Goal: Task Accomplishment & Management: Complete application form

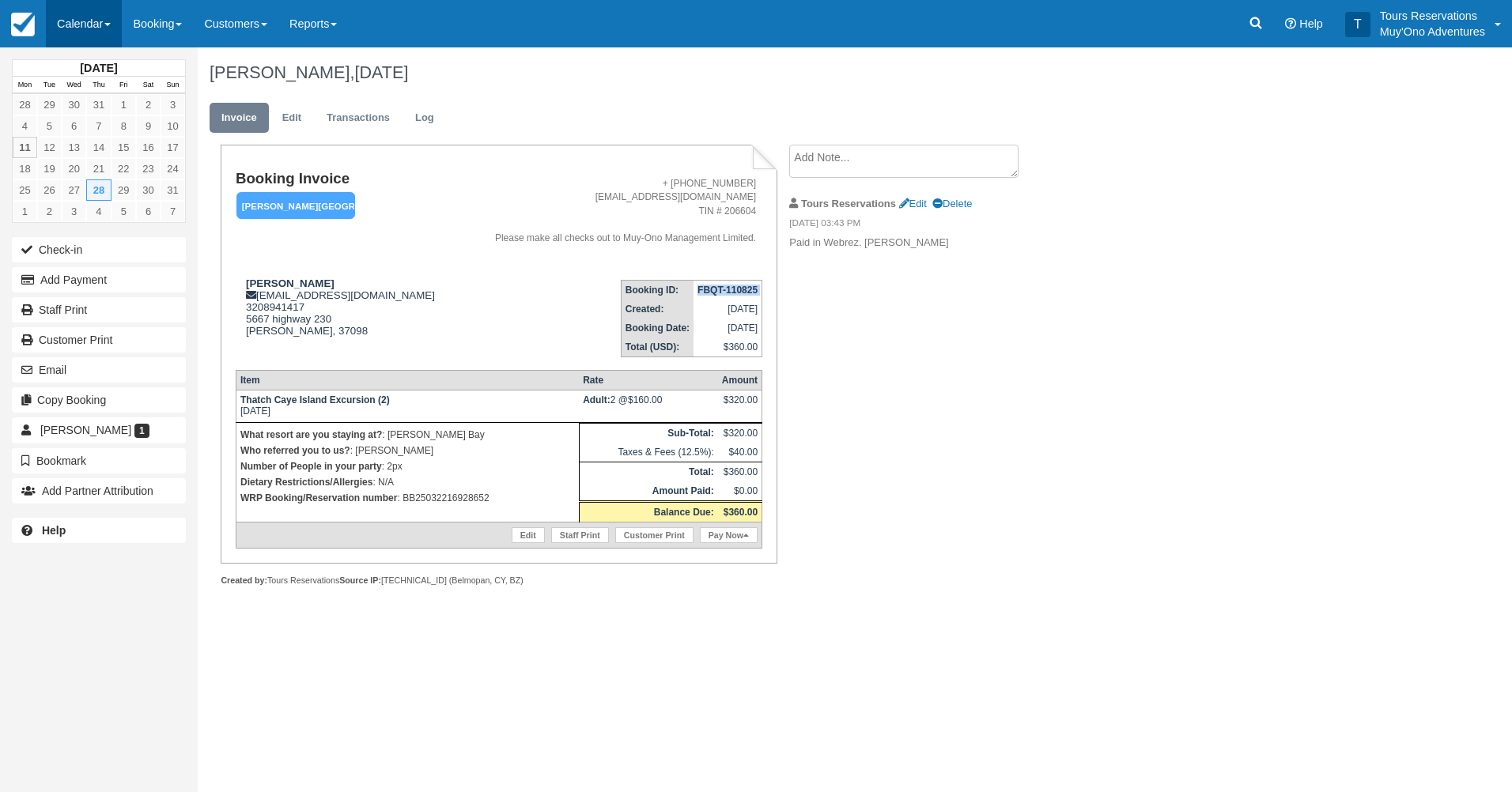
click at [84, 28] on link "Calendar" at bounding box center [84, 23] width 76 height 48
click at [113, 70] on link "Booking" at bounding box center [109, 68] width 125 height 33
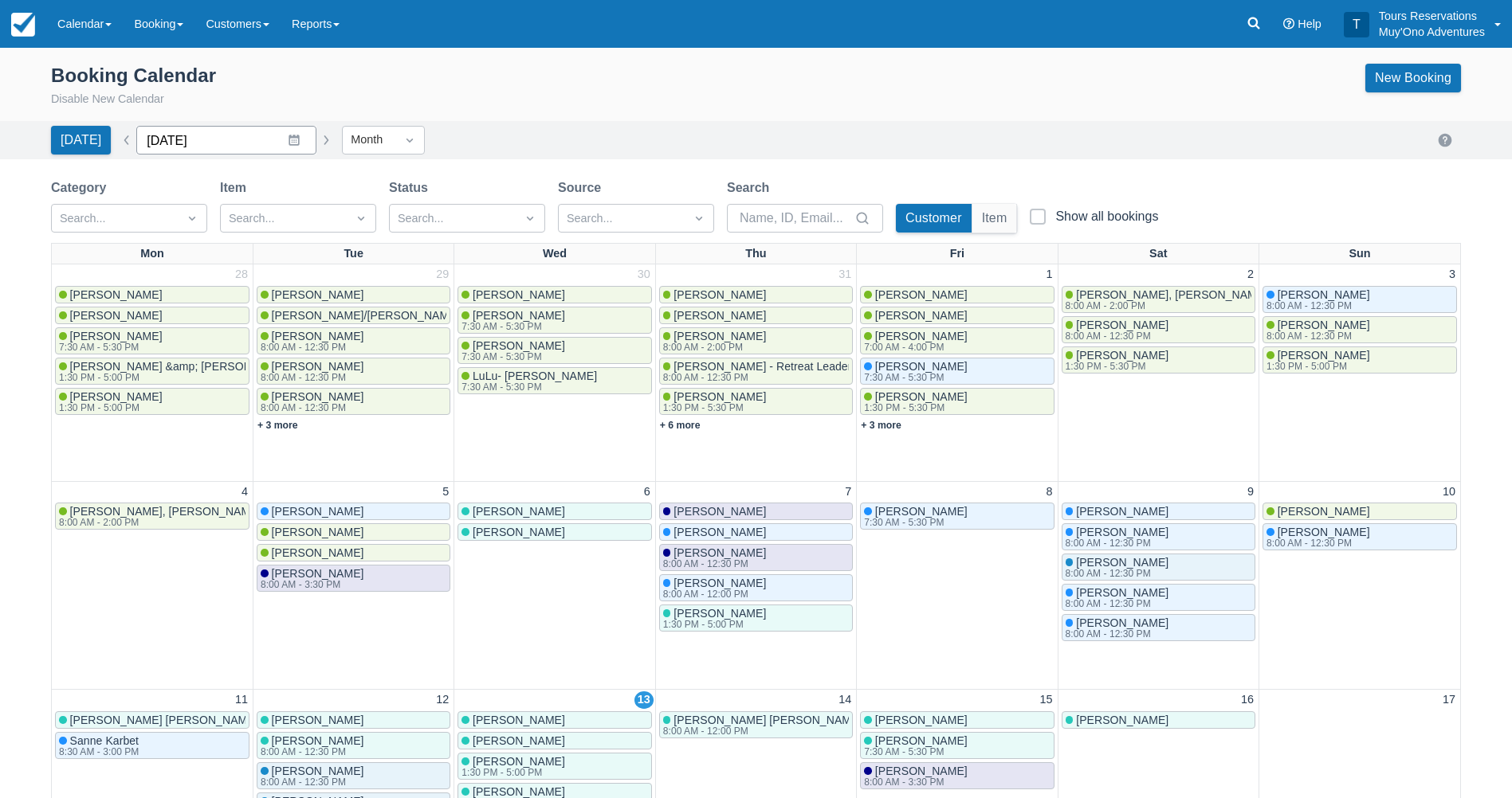
click at [177, 148] on input "August 2025" at bounding box center [226, 140] width 180 height 28
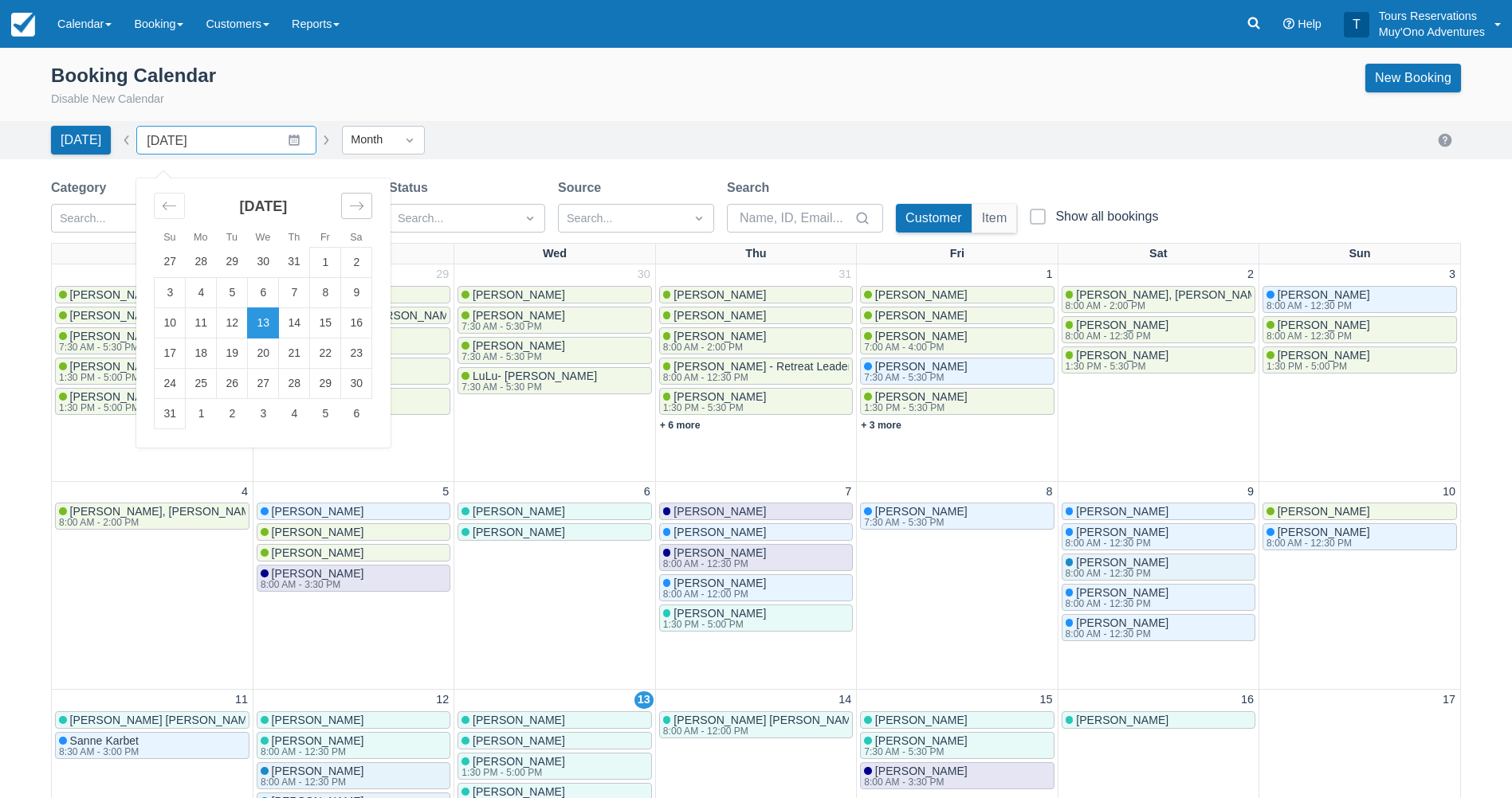
click at [349, 207] on icon "Move forward to switch to the next month." at bounding box center [355, 206] width 15 height 15
click at [216, 266] on td "2" at bounding box center [232, 261] width 31 height 30
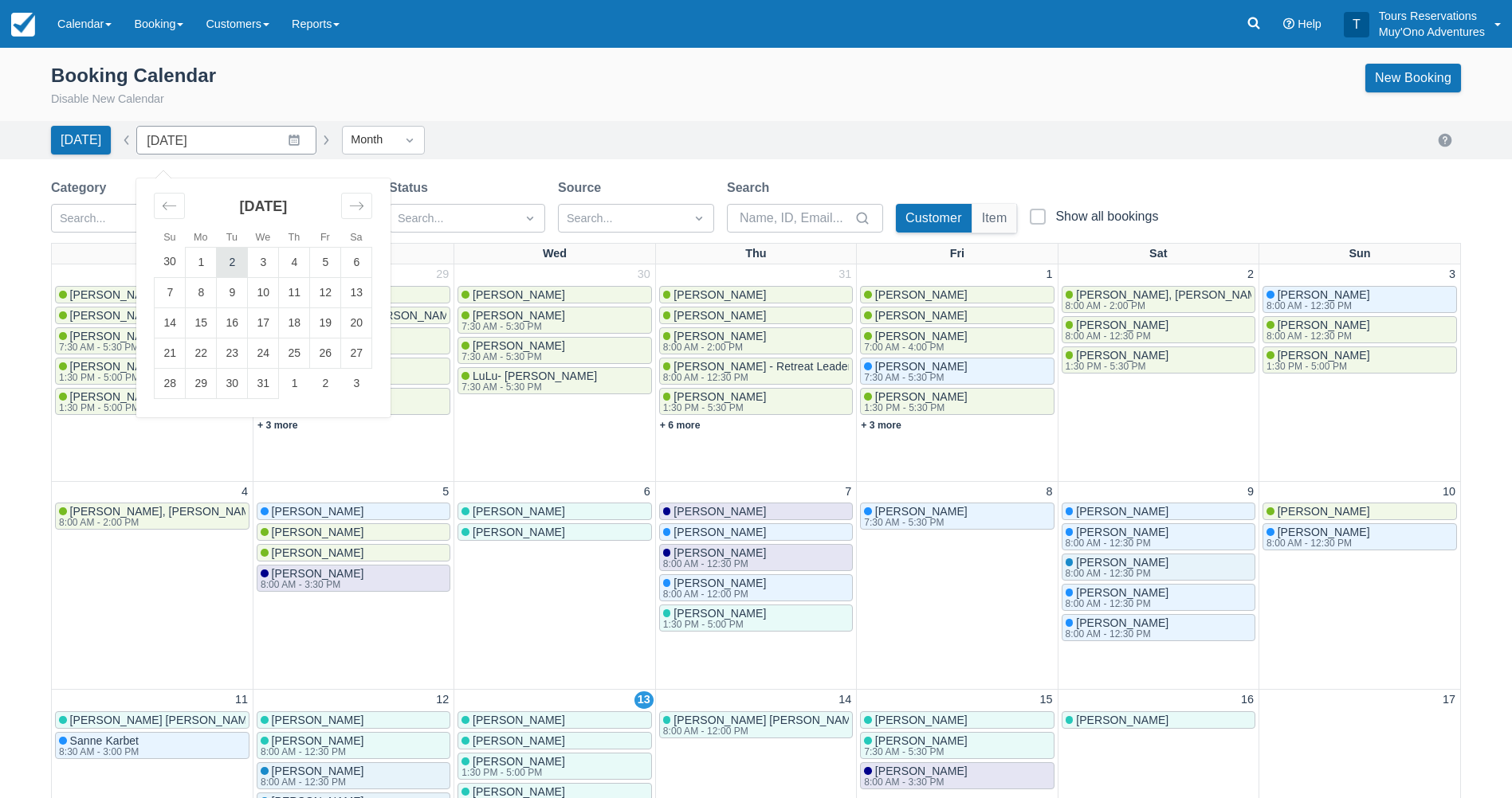
type input "[DATE]"
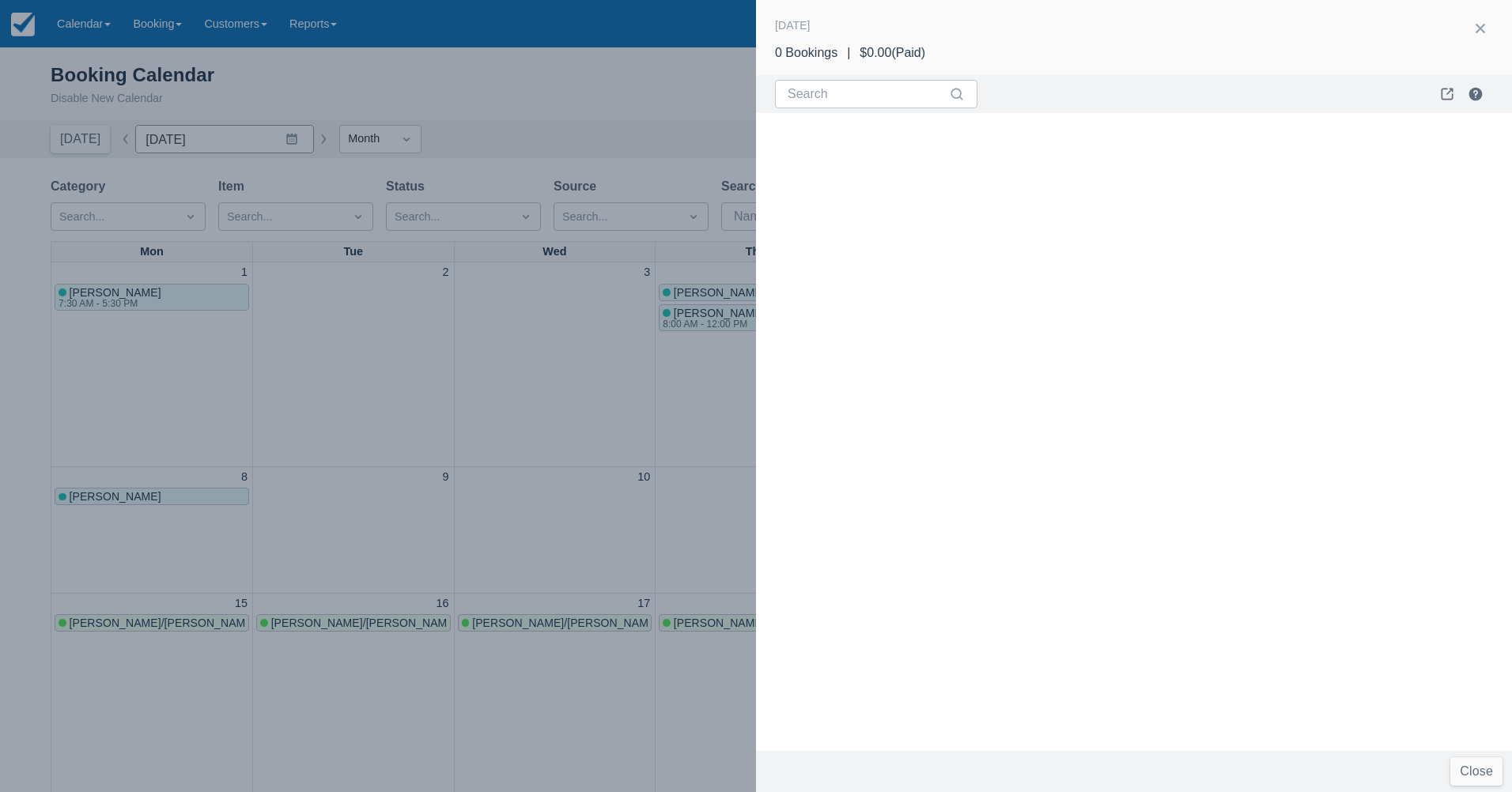
click at [473, 73] on div at bounding box center [756, 396] width 1512 height 792
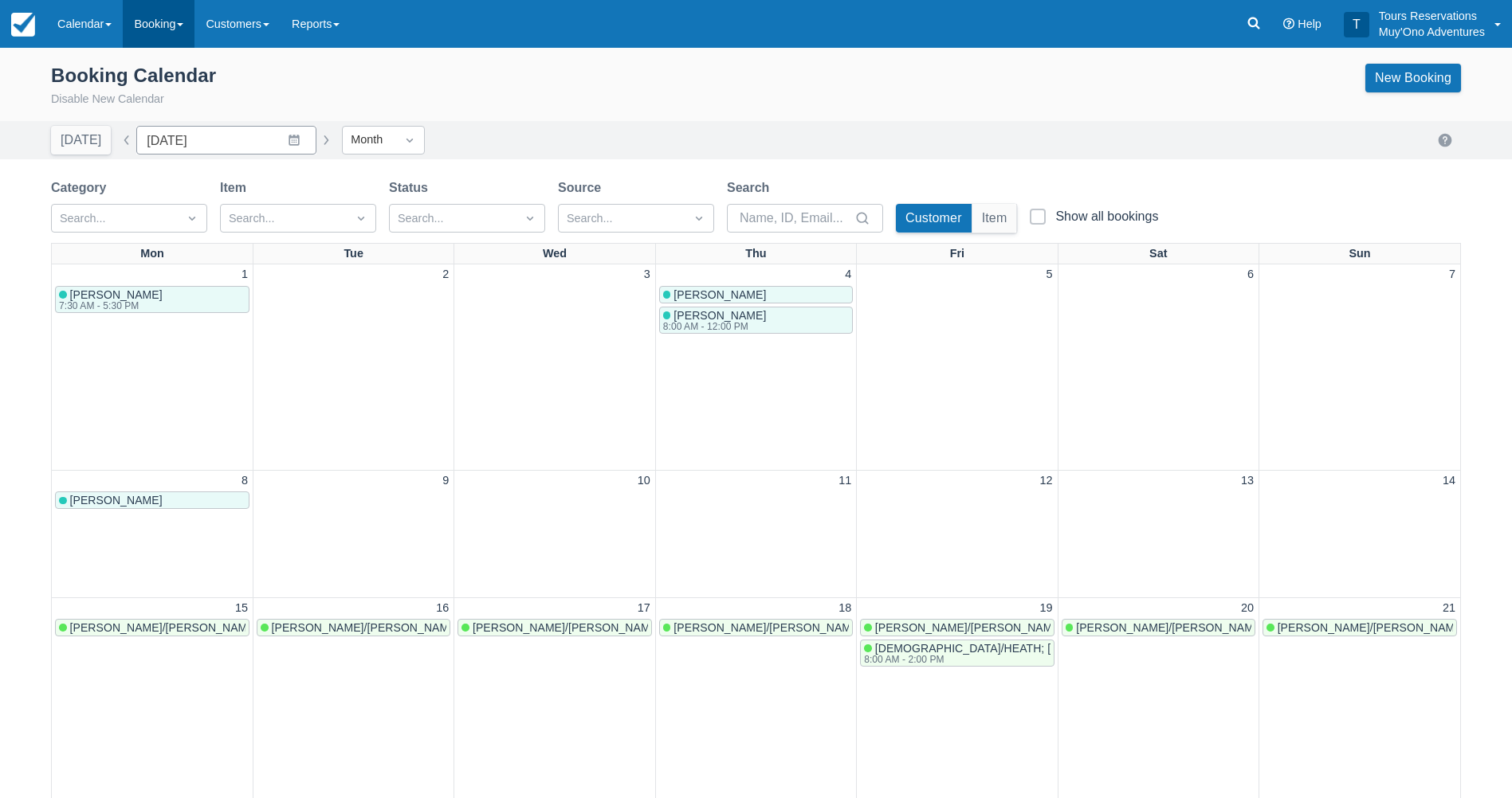
click at [152, 26] on link "Booking" at bounding box center [158, 23] width 71 height 48
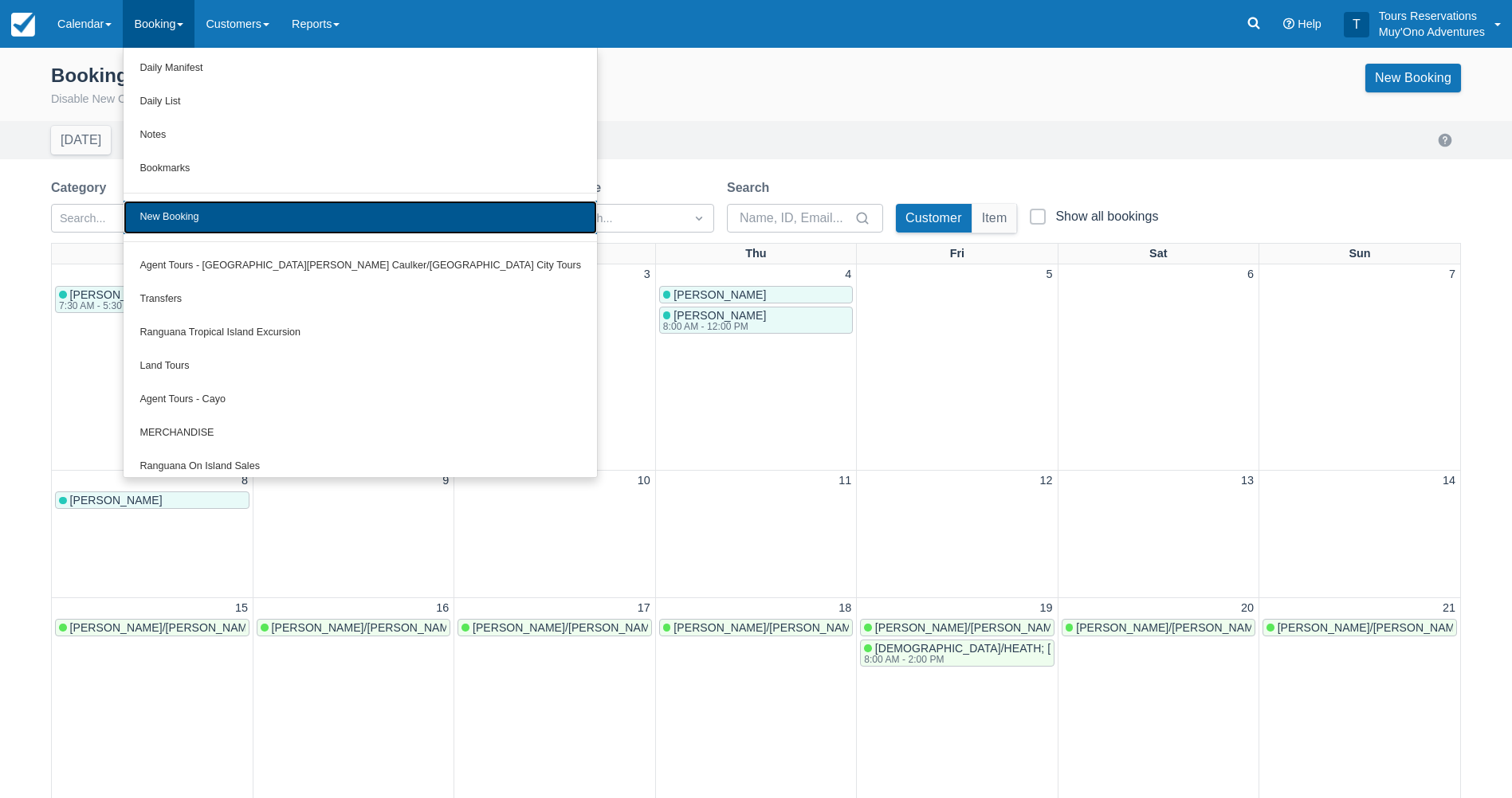
click at [216, 219] on link "New Booking" at bounding box center [359, 217] width 473 height 33
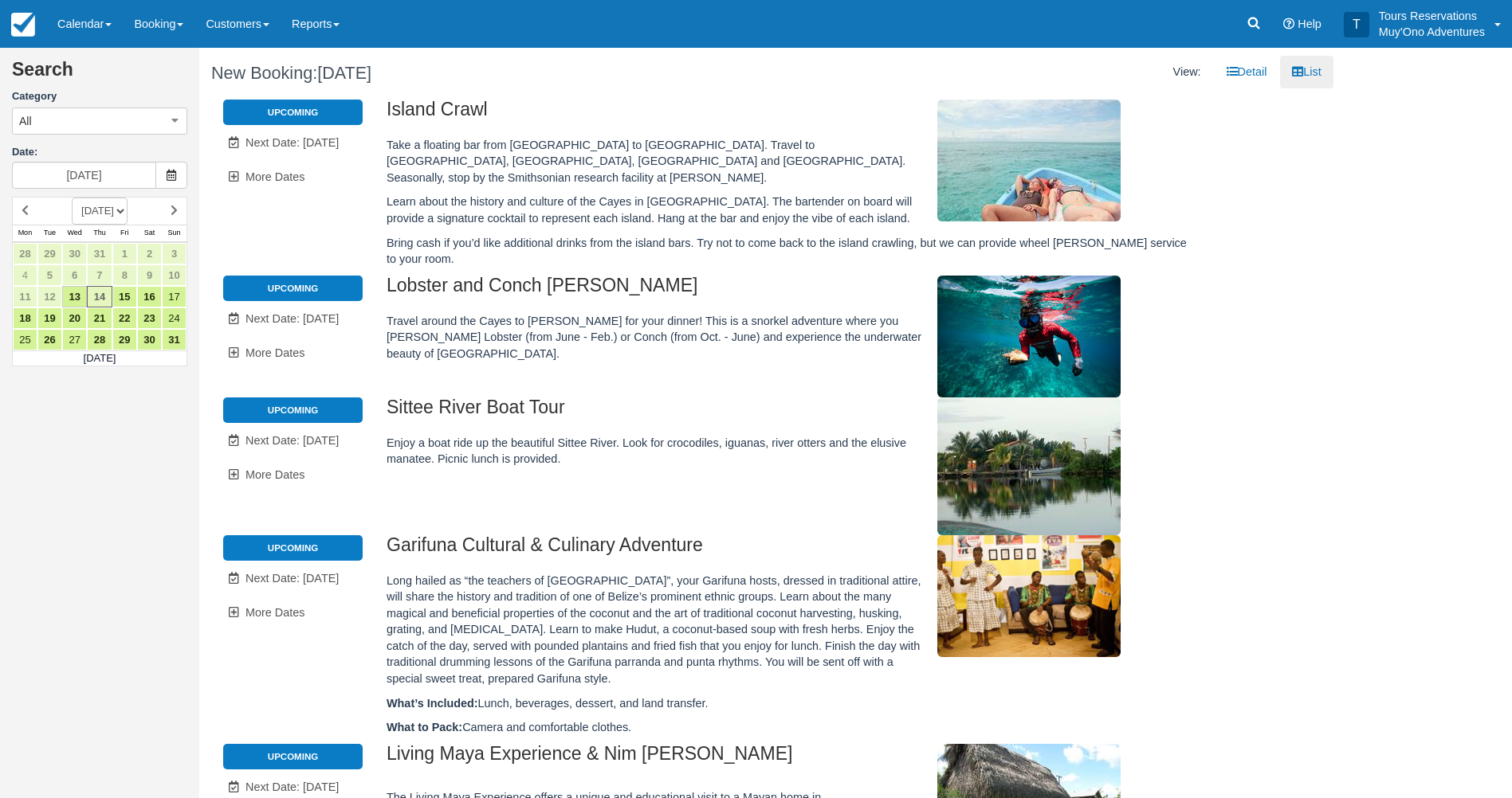
click at [127, 211] on select "AUGUST 2025 SEPTEMBER 2025 OCTOBER 2025 NOVEMBER 2025 DECEMBER 2025 JANUARY 202…" at bounding box center [99, 211] width 56 height 27
select select "20251201"
click at [71, 198] on select "AUGUST 2025 SEPTEMBER 2025 OCTOBER 2025 NOVEMBER 2025 DECEMBER 2025 JANUARY 202…" at bounding box center [99, 211] width 56 height 27
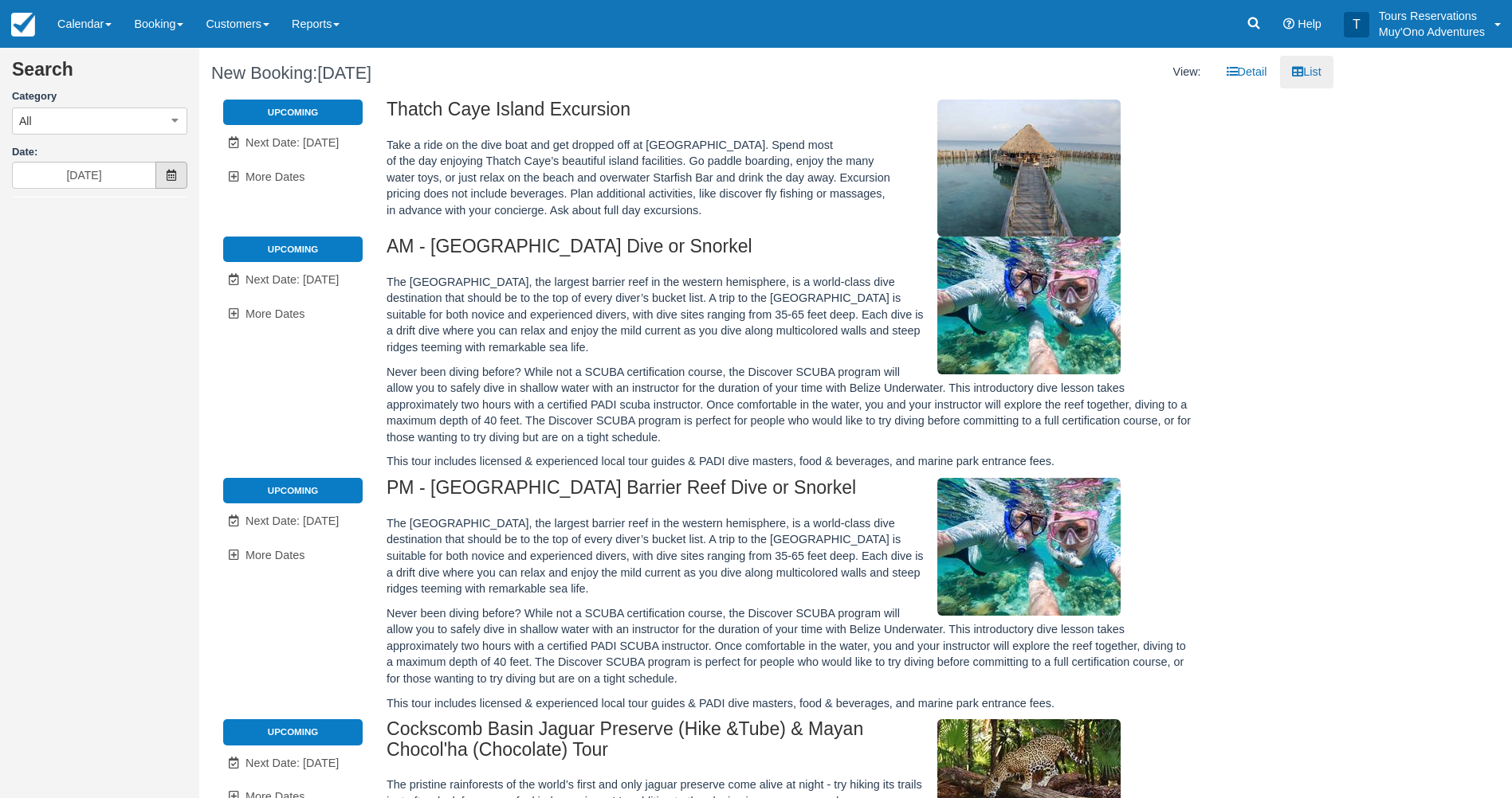
click at [165, 174] on span at bounding box center [171, 175] width 32 height 27
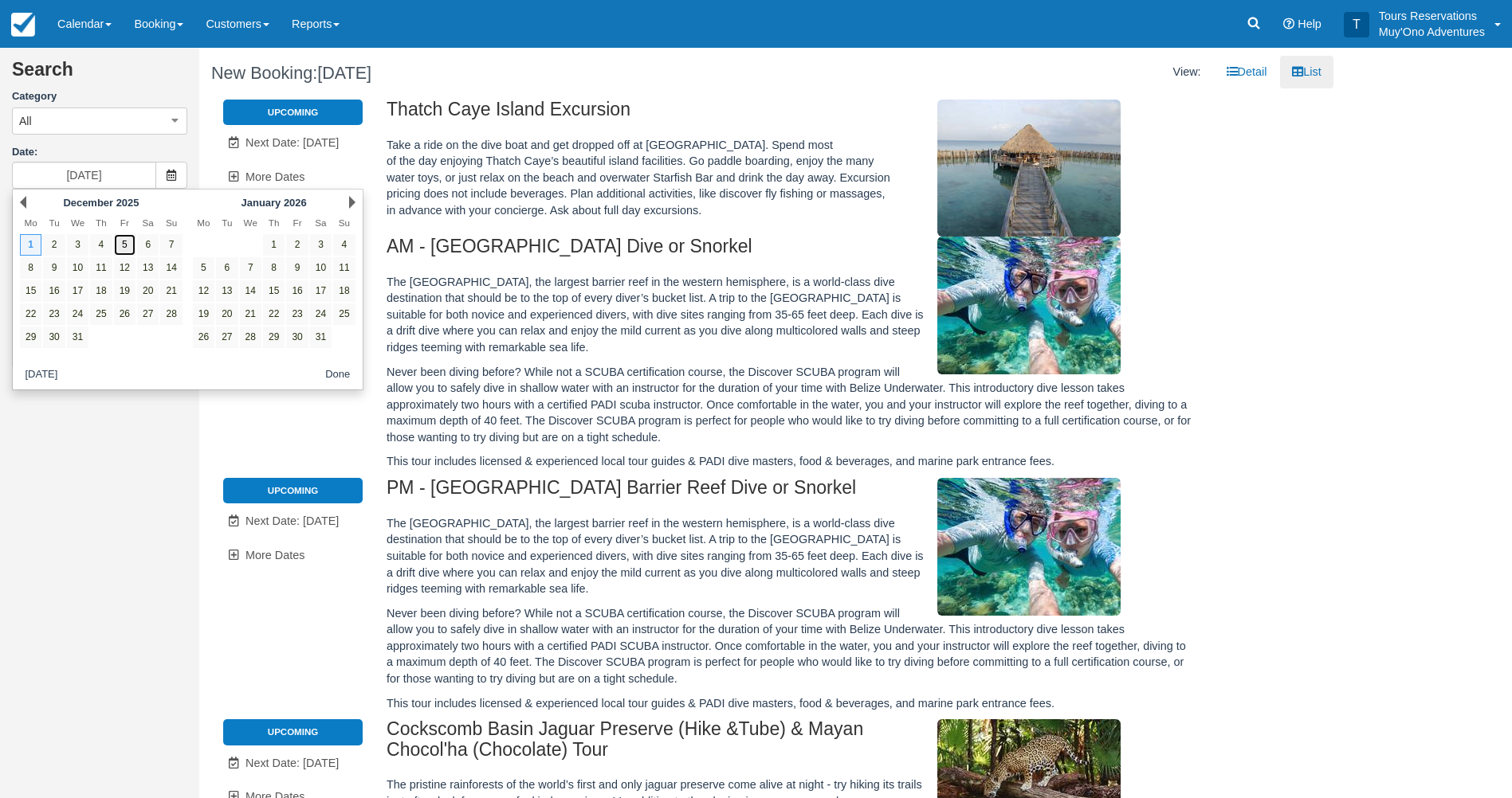
click at [118, 247] on link "5" at bounding box center [124, 245] width 22 height 22
type input "12/05/25"
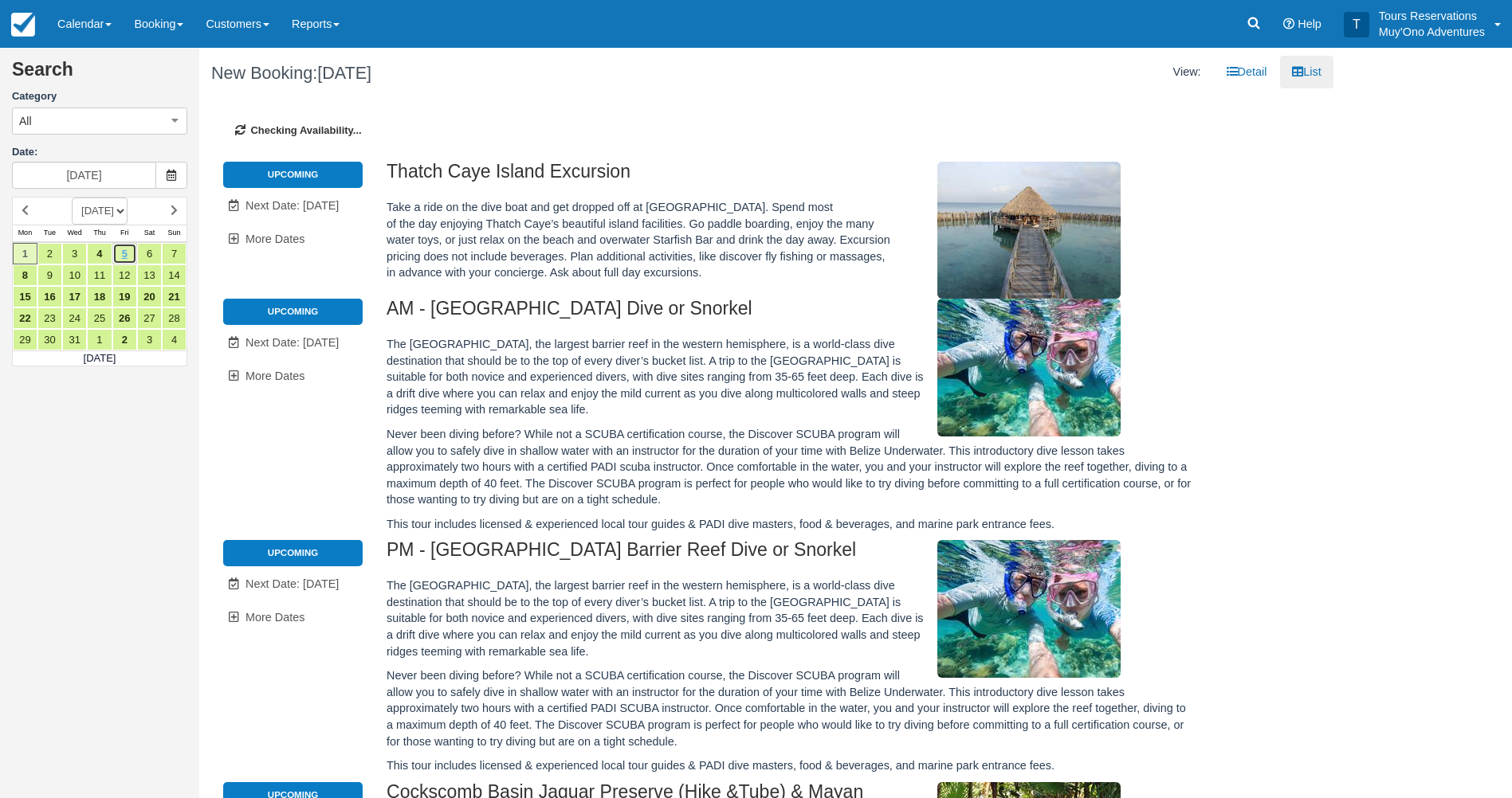
click at [118, 249] on link "5" at bounding box center [124, 254] width 24 height 22
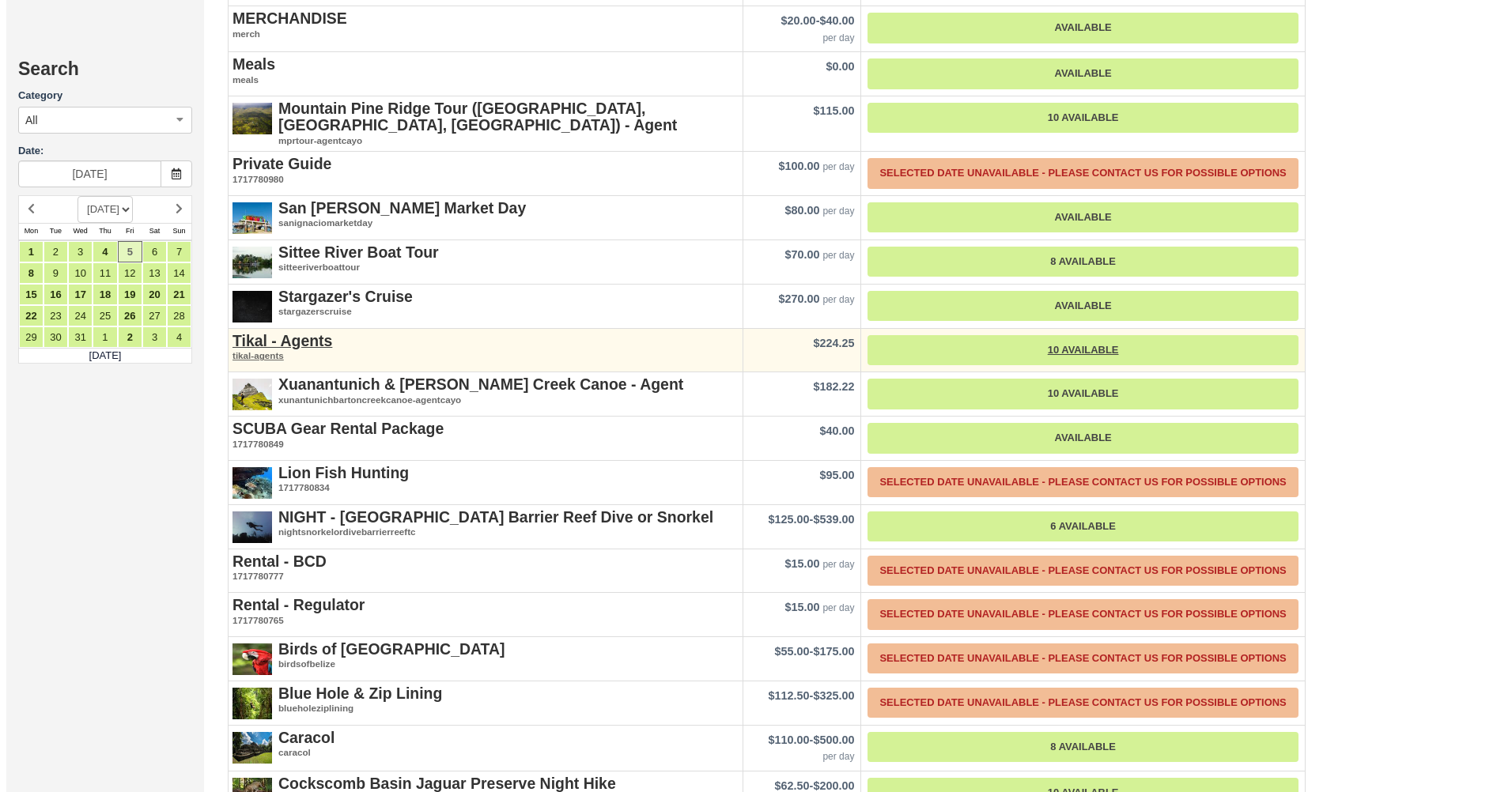
scroll to position [2452, 0]
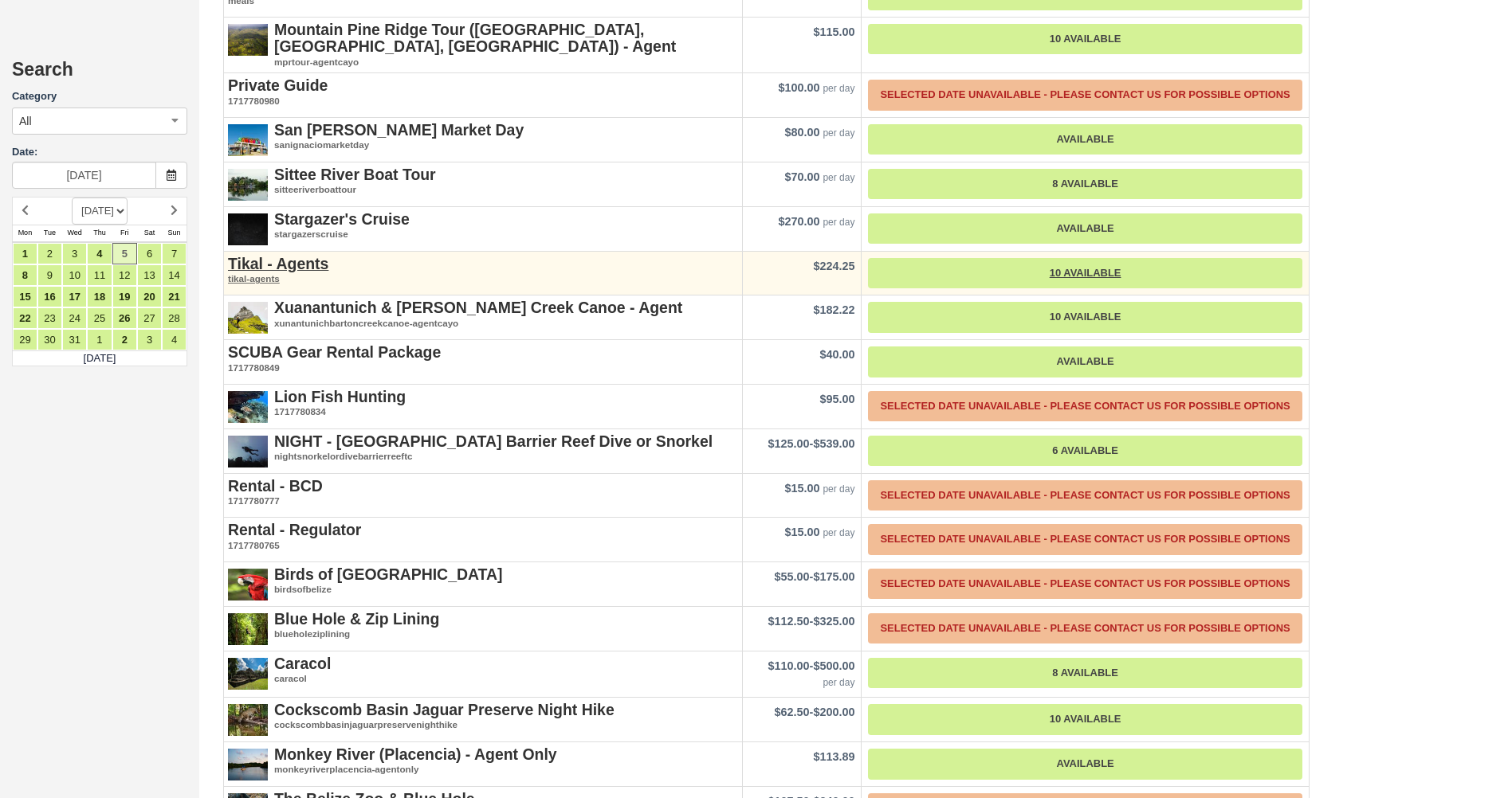
click at [337, 289] on div "Tikal - Agents tikal-agents" at bounding box center [483, 270] width 518 height 38
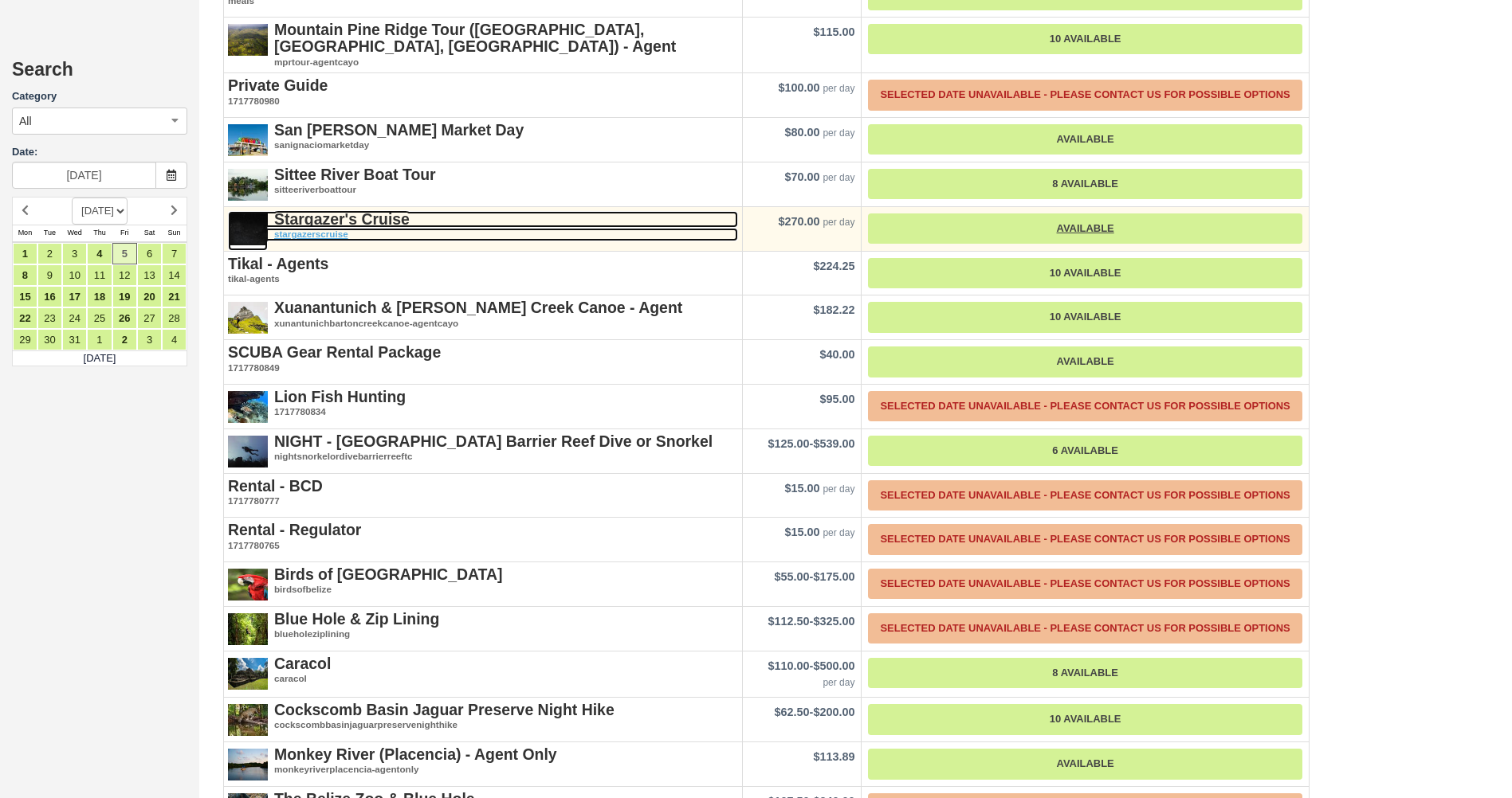
click at [348, 229] on em "stargazerscruise" at bounding box center [483, 235] width 510 height 14
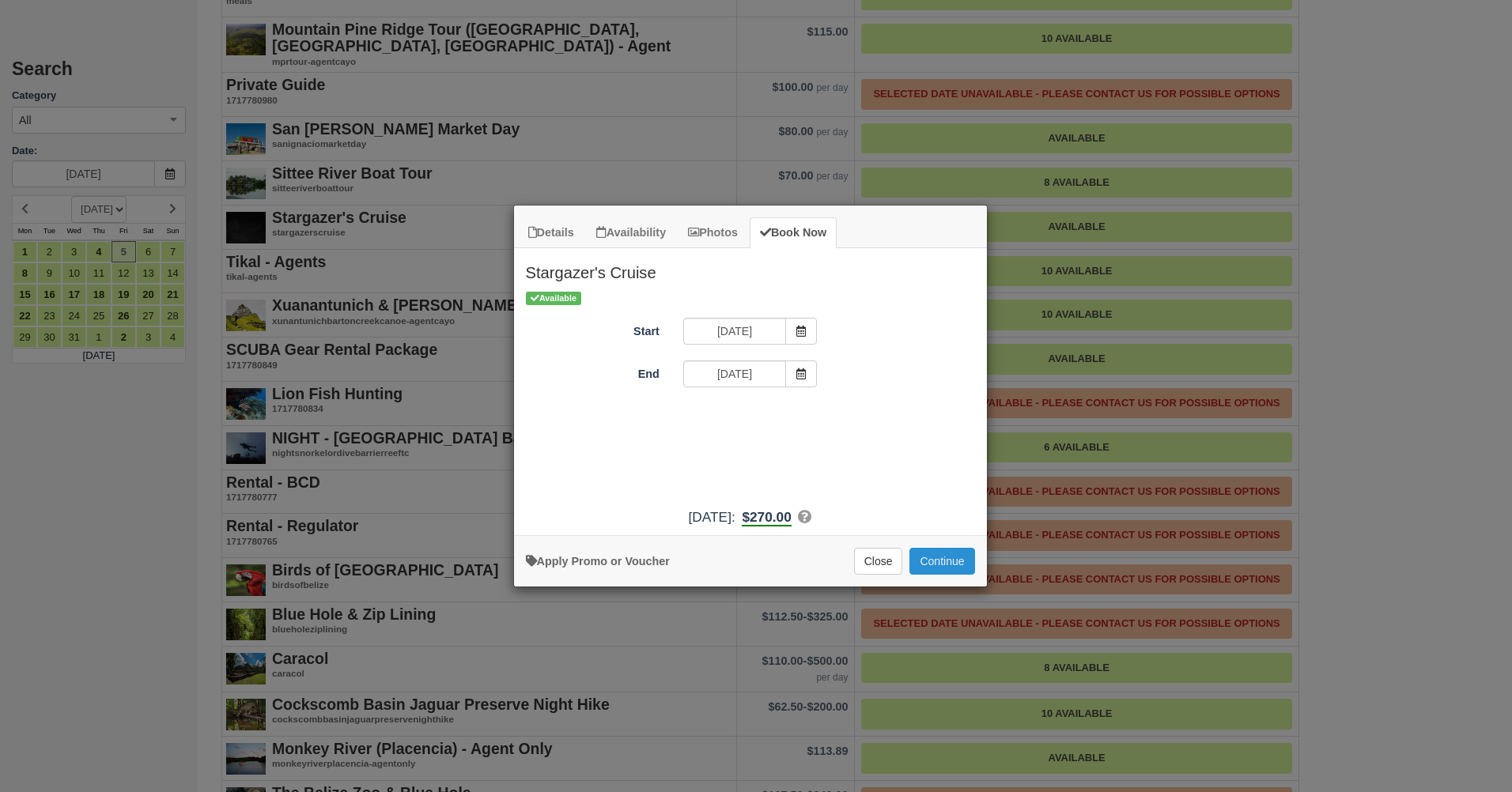
click at [943, 554] on button "Continue" at bounding box center [942, 562] width 65 height 27
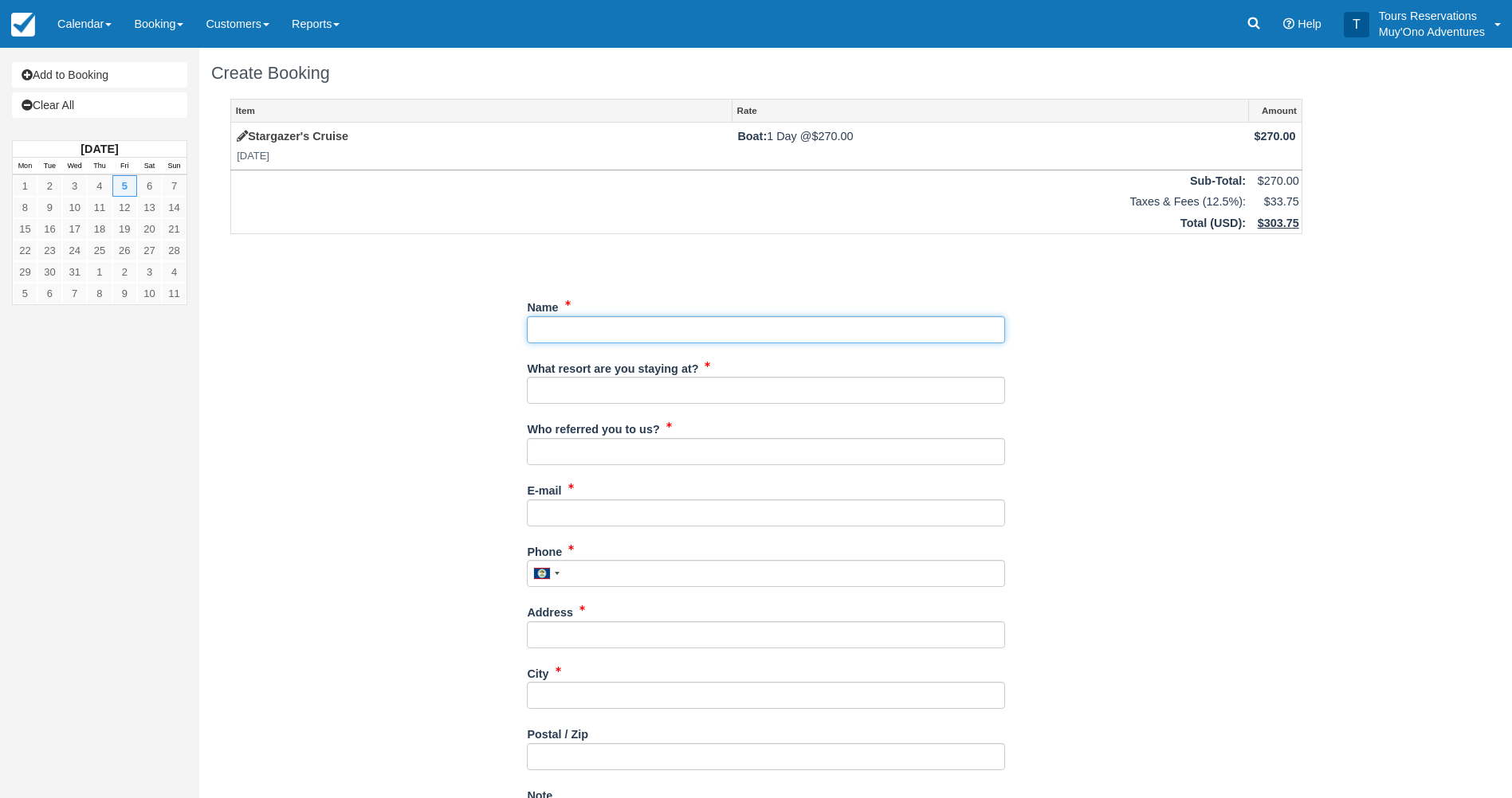
click at [733, 326] on input "Name" at bounding box center [766, 330] width 478 height 27
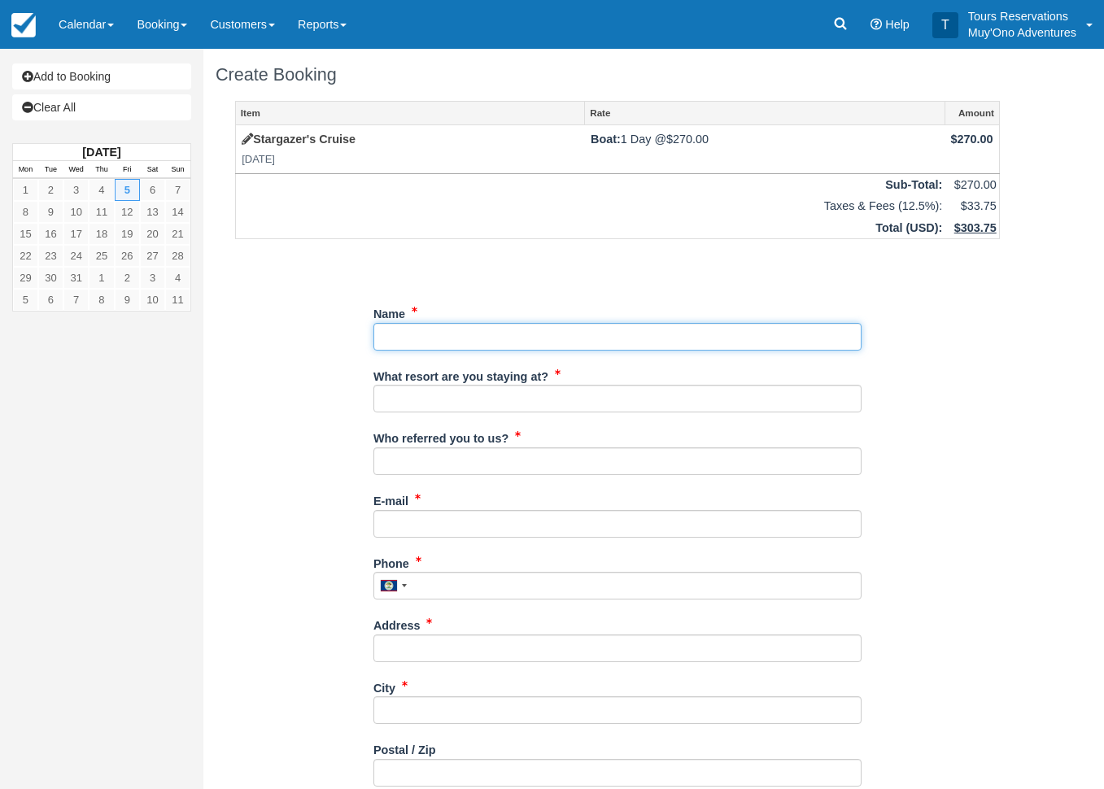
click at [512, 345] on input "Name" at bounding box center [618, 337] width 488 height 28
paste input "Tiar Williams"
type input "Tiar Williams"
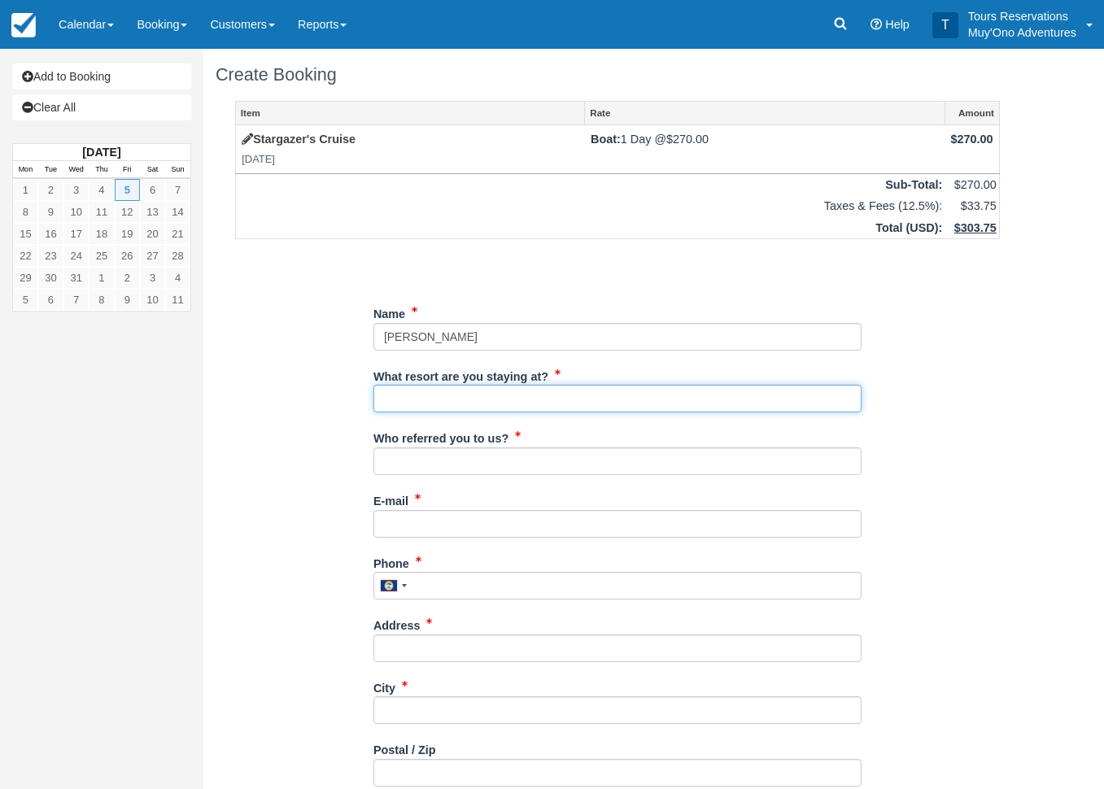
click at [482, 394] on input "What resort are you staying at?" at bounding box center [618, 399] width 488 height 28
type input "Thatch Caye"
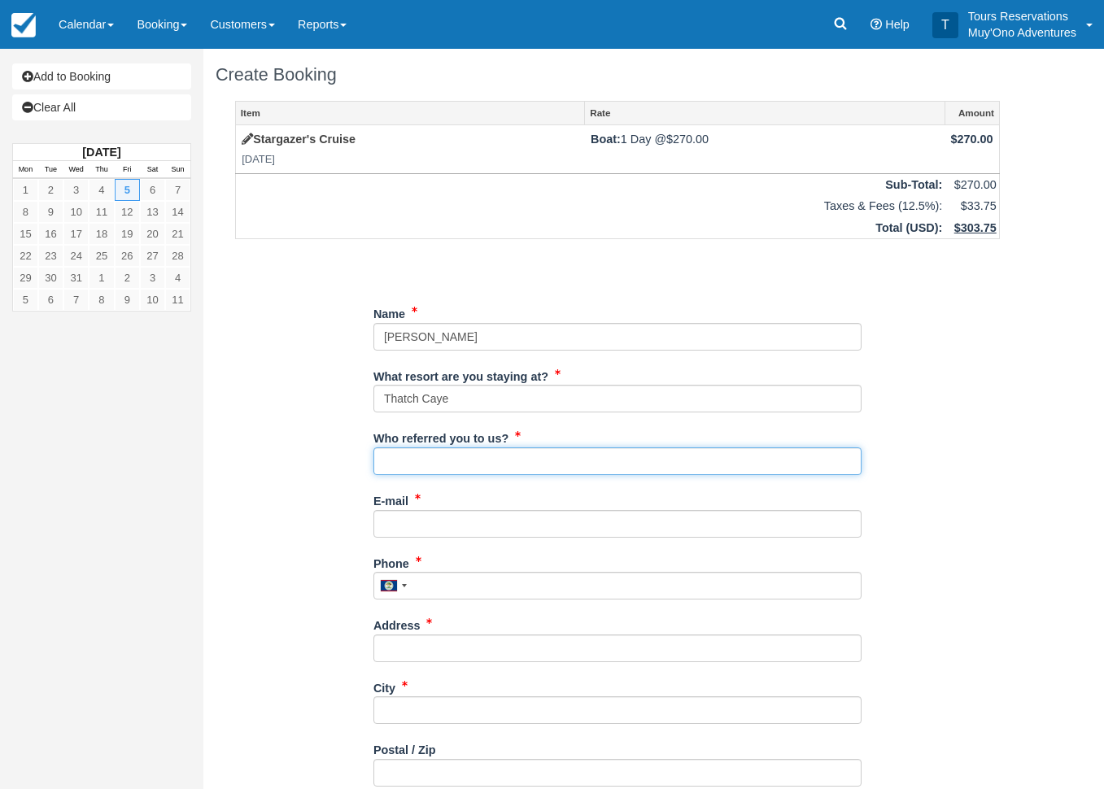
click at [453, 470] on input "Who referred you to us?" at bounding box center [618, 462] width 488 height 28
type input "Eduar Burns"
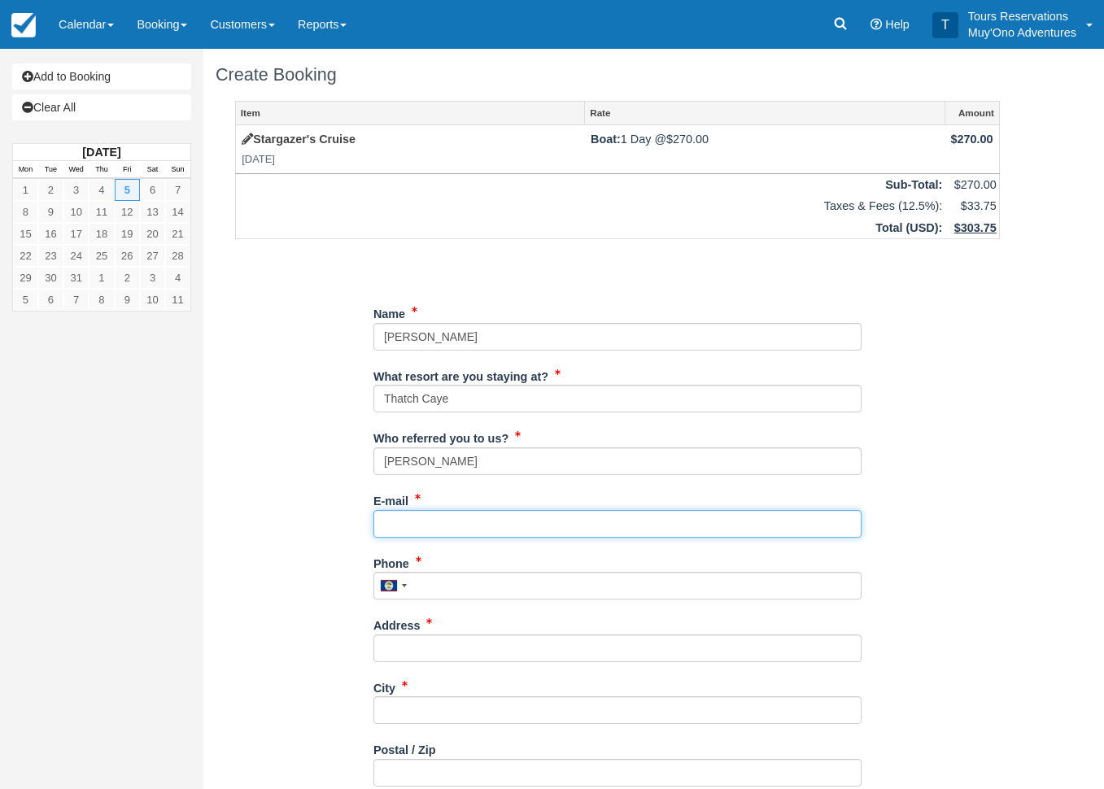
click at [443, 527] on input "E-mail" at bounding box center [618, 524] width 488 height 28
click at [518, 513] on input "E-mail" at bounding box center [618, 524] width 488 height 28
paste input "[EMAIL_ADDRESS][DOMAIN_NAME]"
drag, startPoint x: 410, startPoint y: 530, endPoint x: 184, endPoint y: 505, distance: 227.6
click at [216, 505] on div "Item Rate Amount Stargazer's Cruise Fri Dec 5, 2025 Boat: 1 Day @ $270.00 $270.…" at bounding box center [618, 583] width 804 height 964
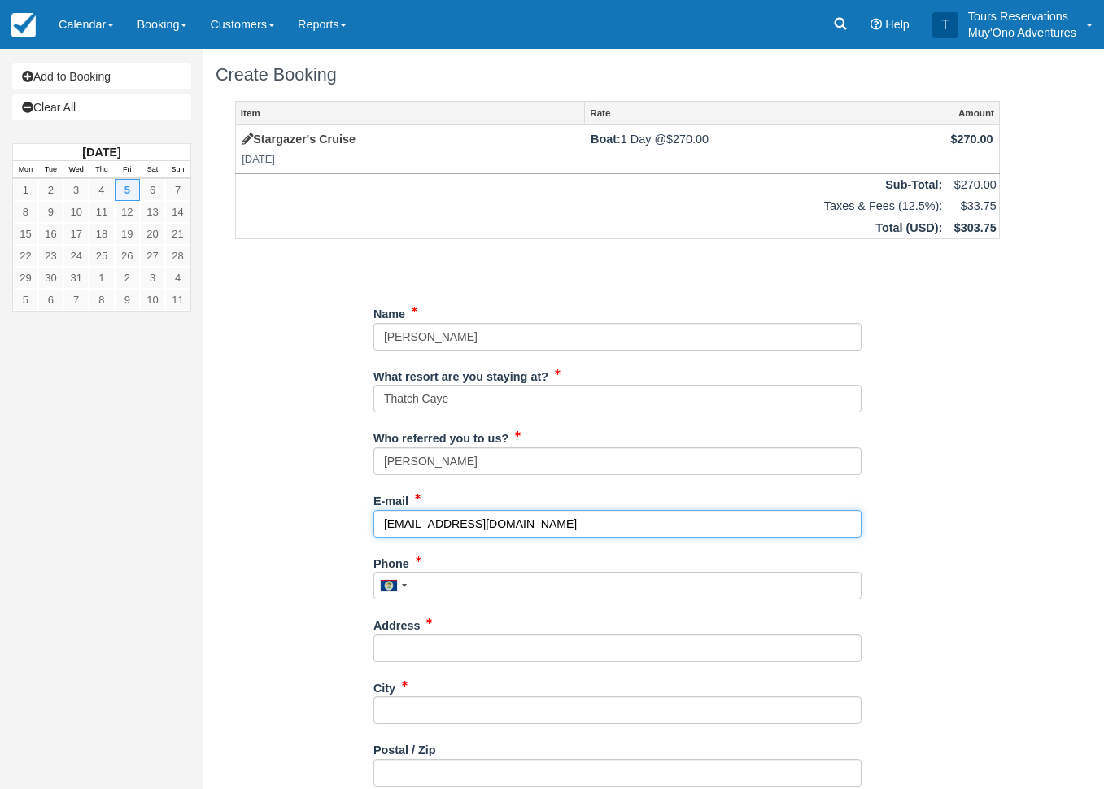
type input "[EMAIL_ADDRESS][DOMAIN_NAME]"
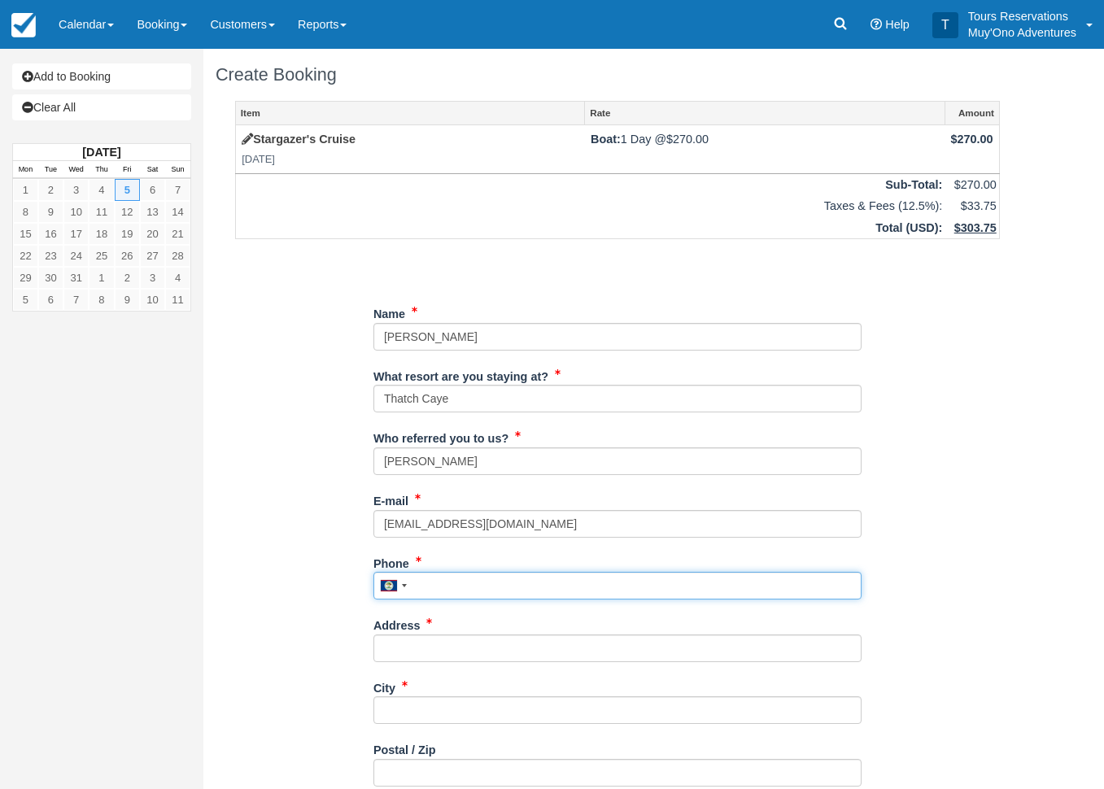
click at [464, 590] on input "Phone" at bounding box center [618, 586] width 488 height 28
paste input "9082799998"
type input "9082799998"
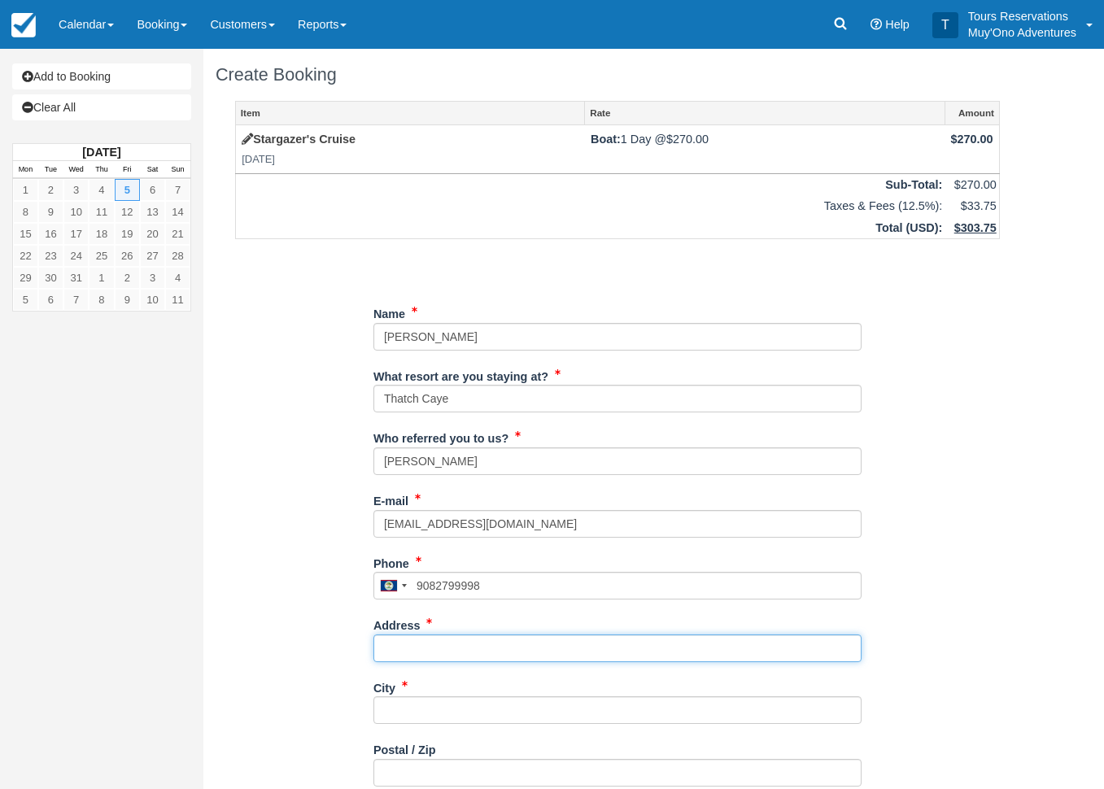
click at [497, 648] on input "Address" at bounding box center [618, 649] width 488 height 28
paste input "[STREET_ADDRESS]"
type input "[STREET_ADDRESS]"
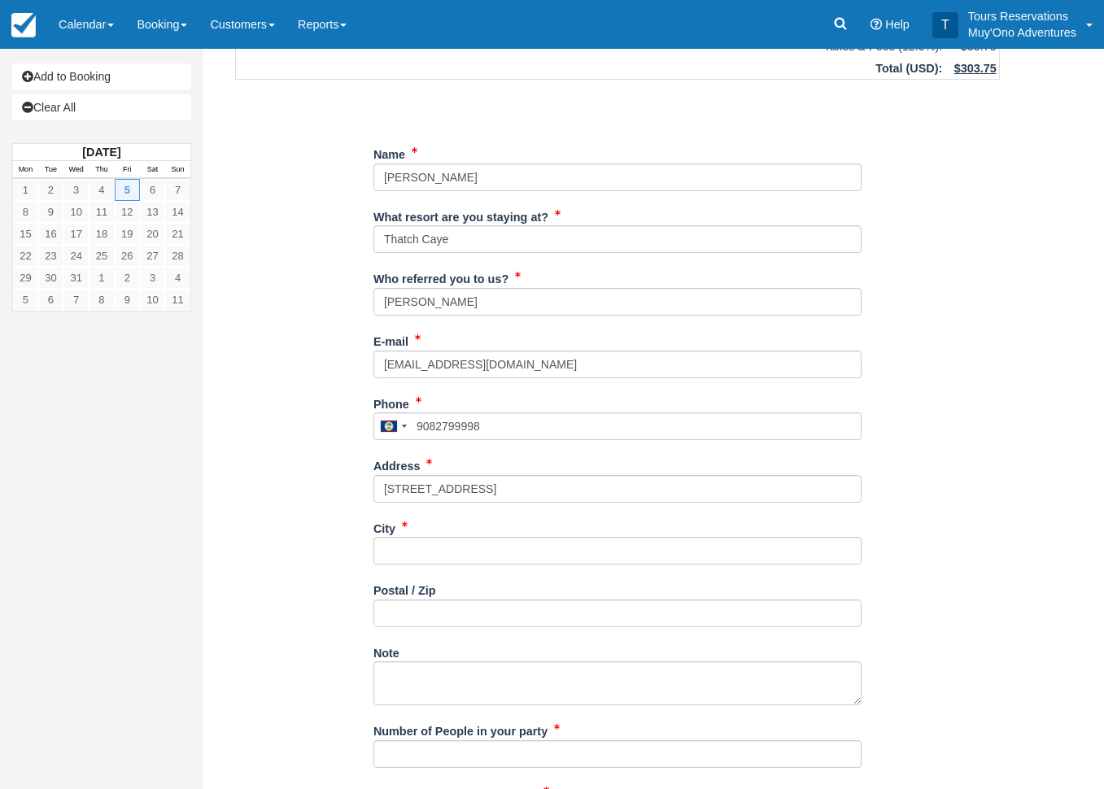
scroll to position [163, 0]
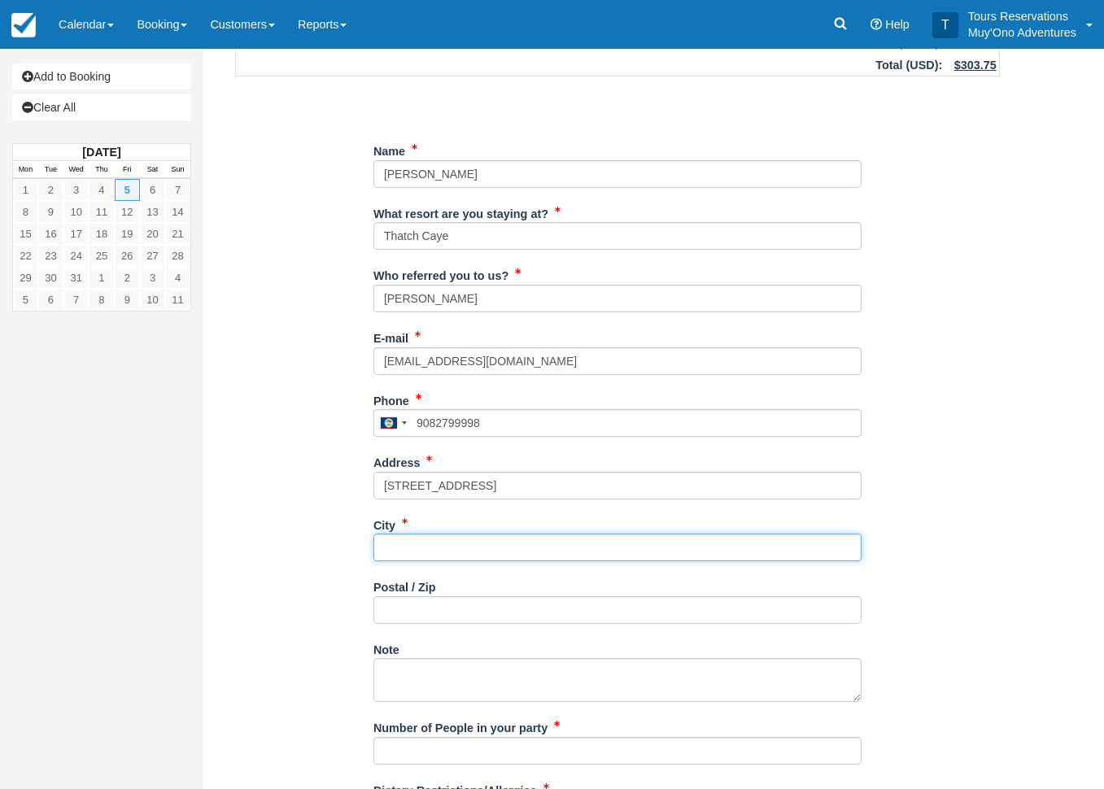
click at [472, 547] on input "City" at bounding box center [618, 548] width 488 height 28
paste input "New Brunswick"
drag, startPoint x: 411, startPoint y: 548, endPoint x: 64, endPoint y: 527, distance: 347.3
click at [77, 522] on div "Add to Booking Clear All December 2025 Mon Tue Wed Thu Fri Sat Sun 1 2 3 4 5 6 …" at bounding box center [552, 256] width 1104 height 741
type input "New Brunswick"
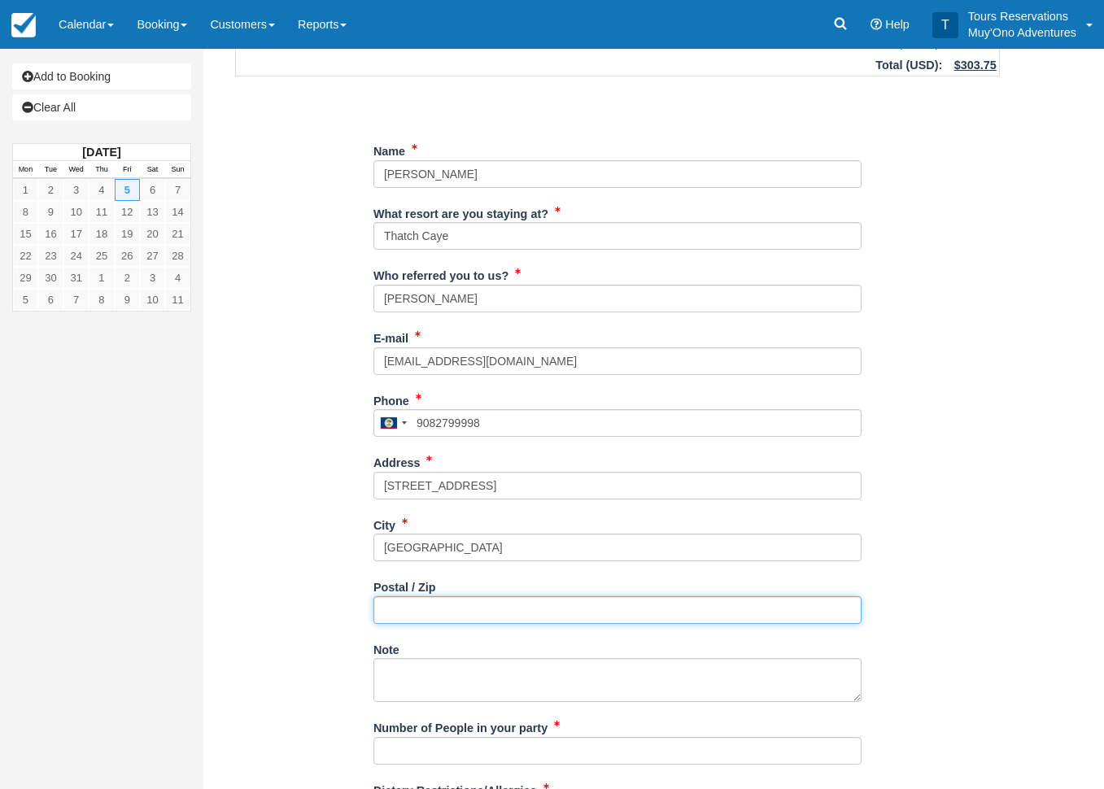
click at [435, 610] on input "Postal / Zip" at bounding box center [618, 610] width 488 height 28
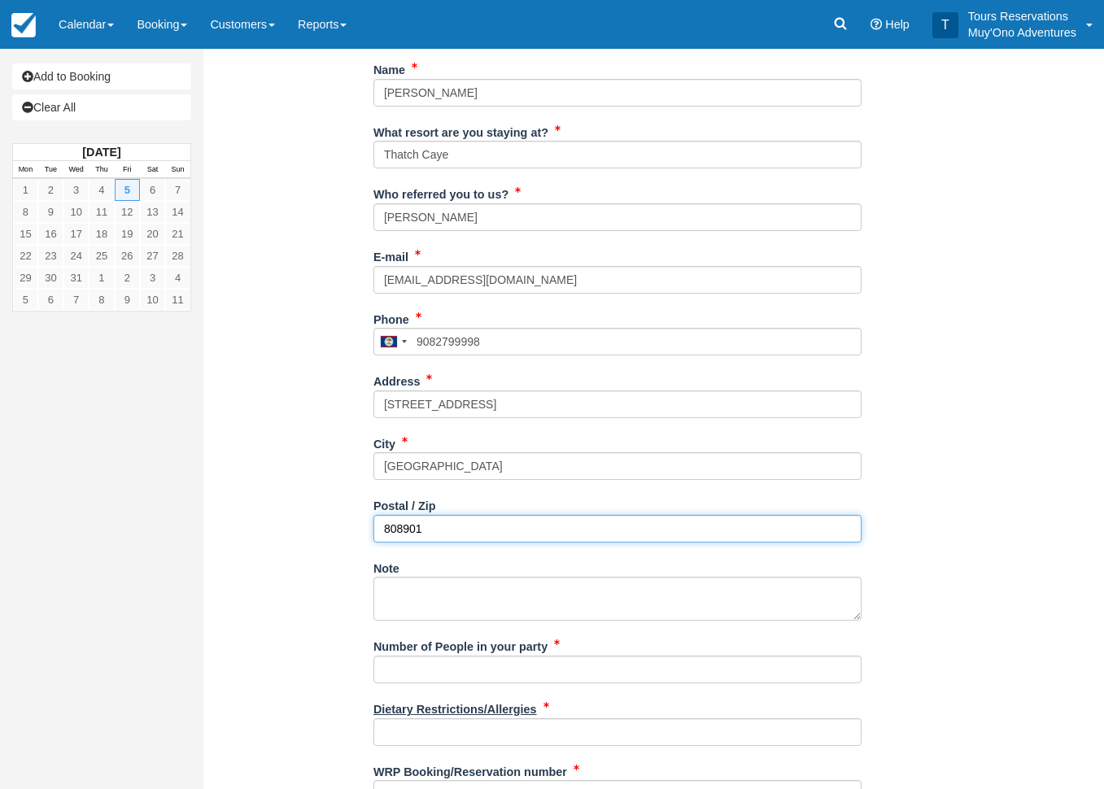
scroll to position [315, 0]
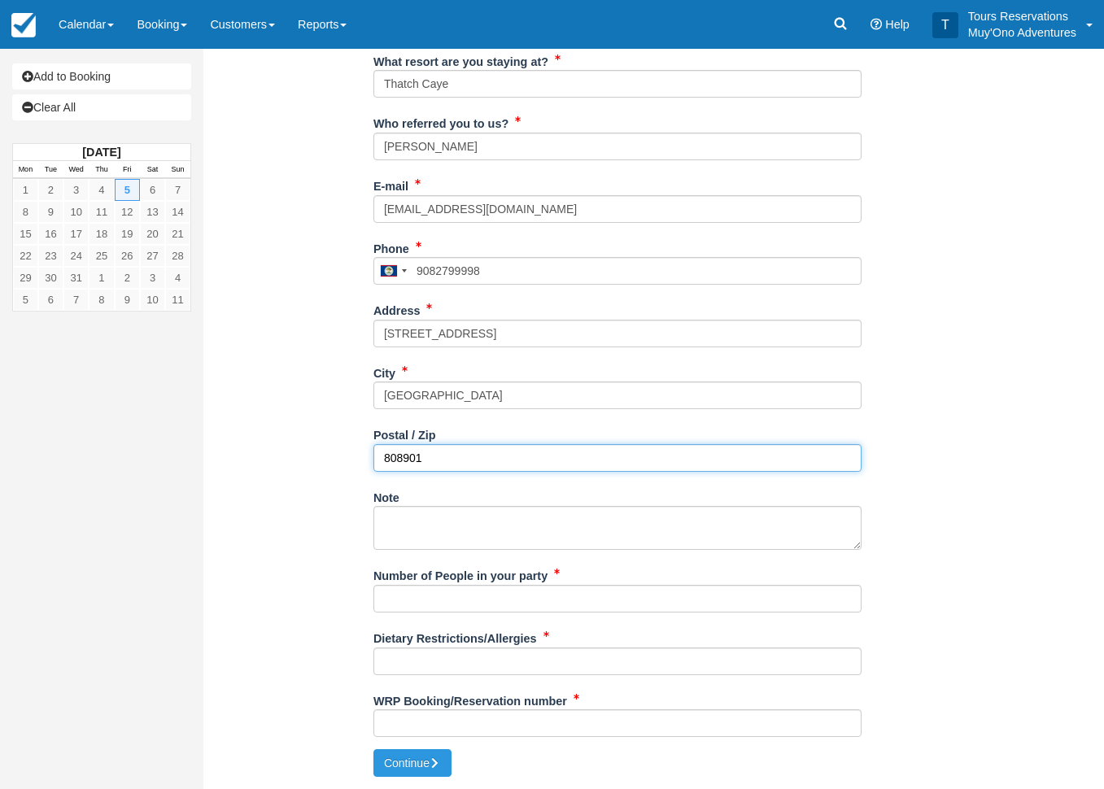
type input "808901"
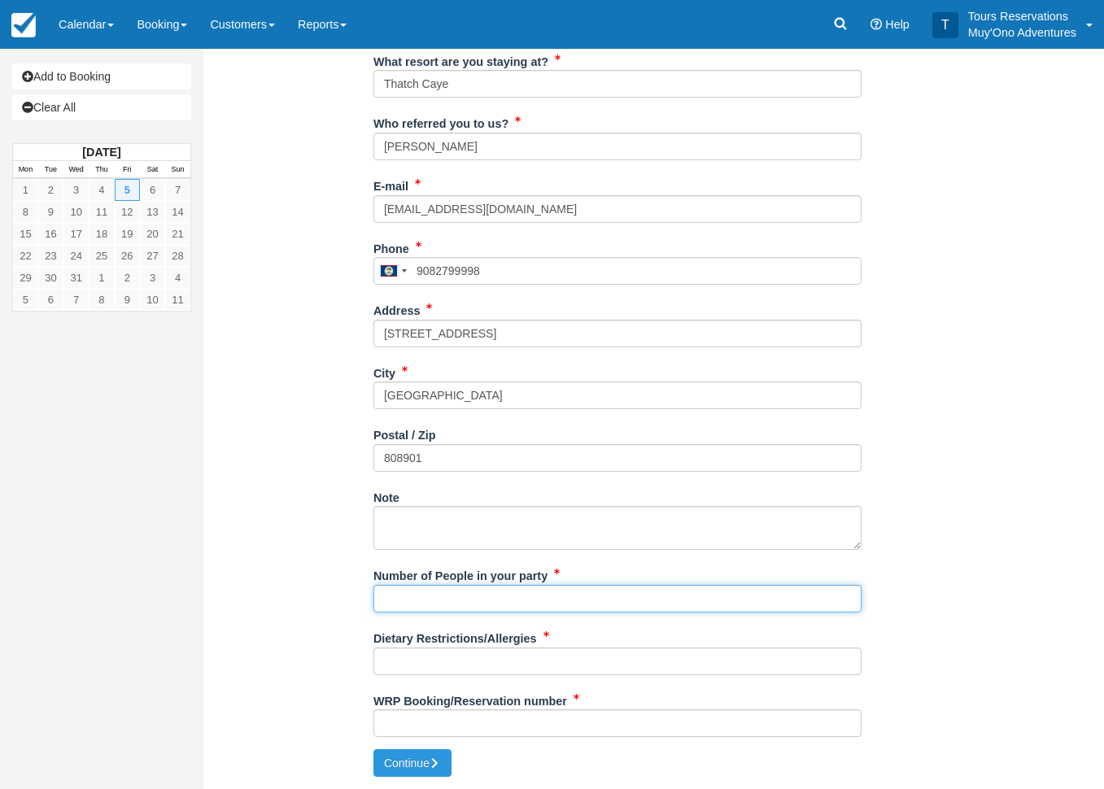
click at [496, 601] on input "Number of People in your party" at bounding box center [618, 599] width 488 height 28
type input "2px"
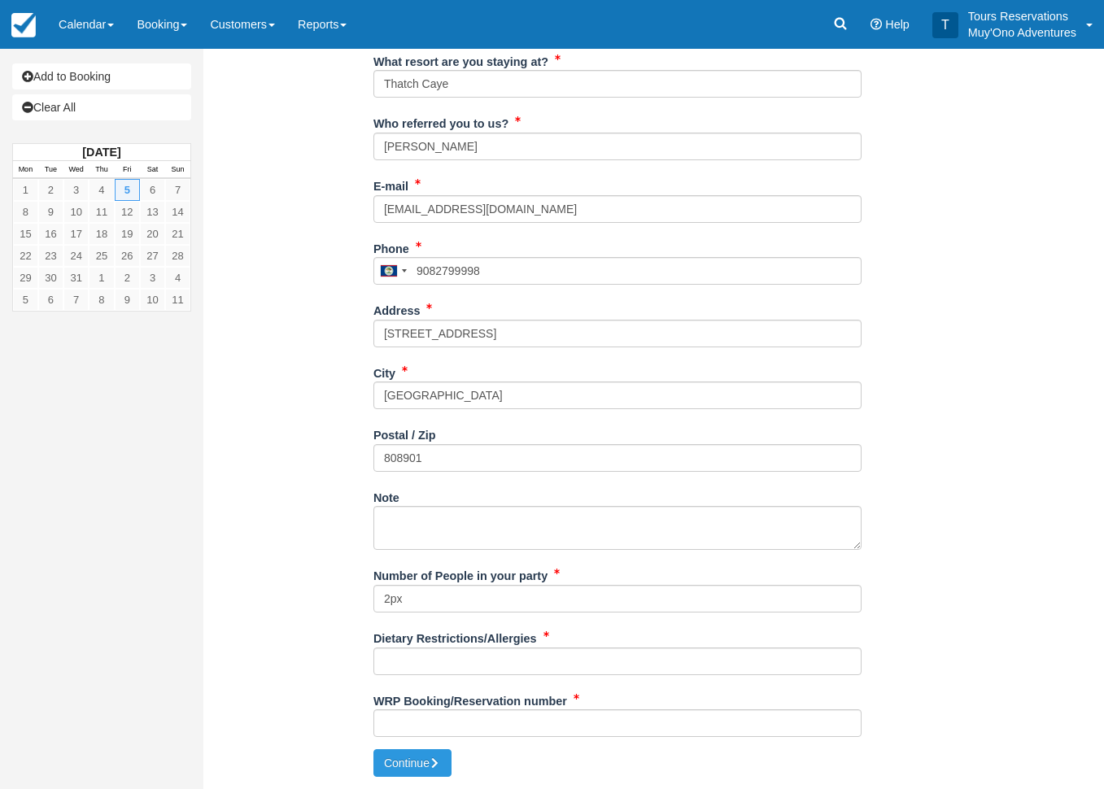
click at [1023, 641] on div "Create Booking Item Rate Amount Stargazer's Cruise Fri Dec 5, 2025 Boat: 1 Day …" at bounding box center [617, 261] width 828 height 1055
click at [536, 658] on input "Dietary Restrictions/Allergies" at bounding box center [618, 662] width 488 height 28
type input "N/A"
click at [479, 719] on input "WRP Booking/Reservation number" at bounding box center [618, 724] width 488 height 28
paste input "BB25081218380965"
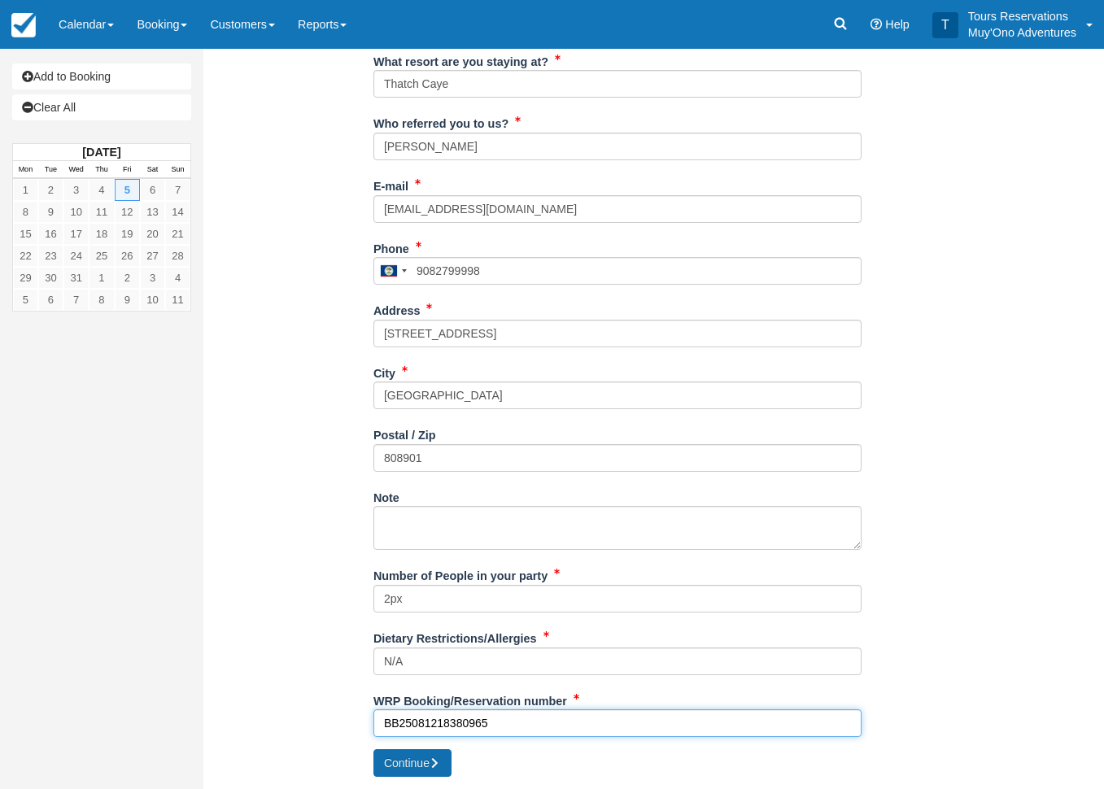
type input "BB25081218380965"
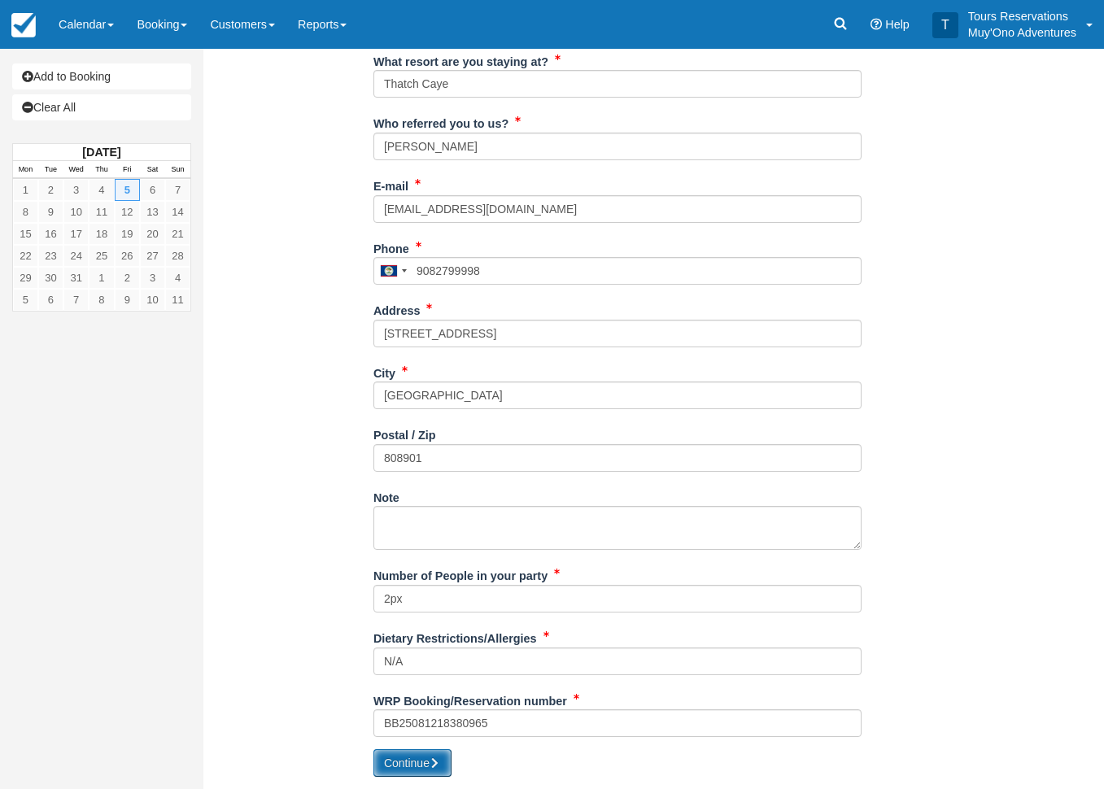
click at [430, 763] on button "Continue" at bounding box center [413, 763] width 78 height 28
type input "+5019082799998"
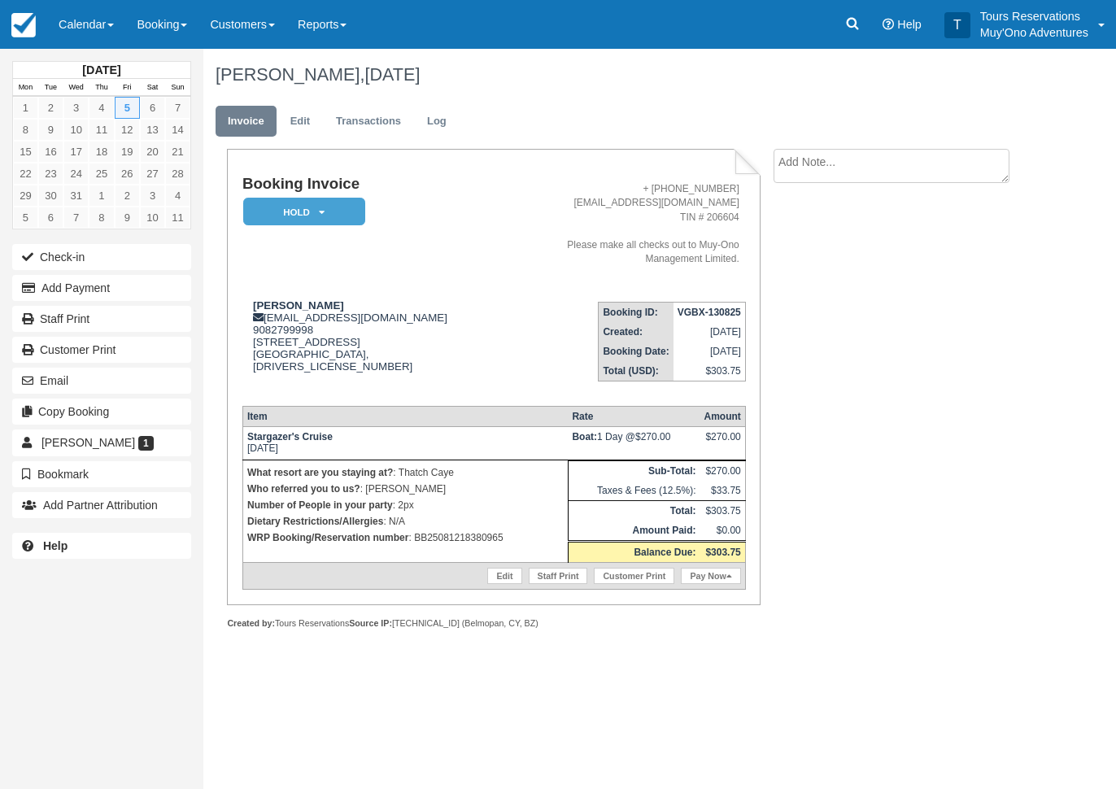
click at [710, 307] on strong "VGBX-130825" at bounding box center [709, 312] width 63 height 11
copy tbody "VGBX-130825"
click at [340, 216] on em "HOLD" at bounding box center [304, 212] width 122 height 28
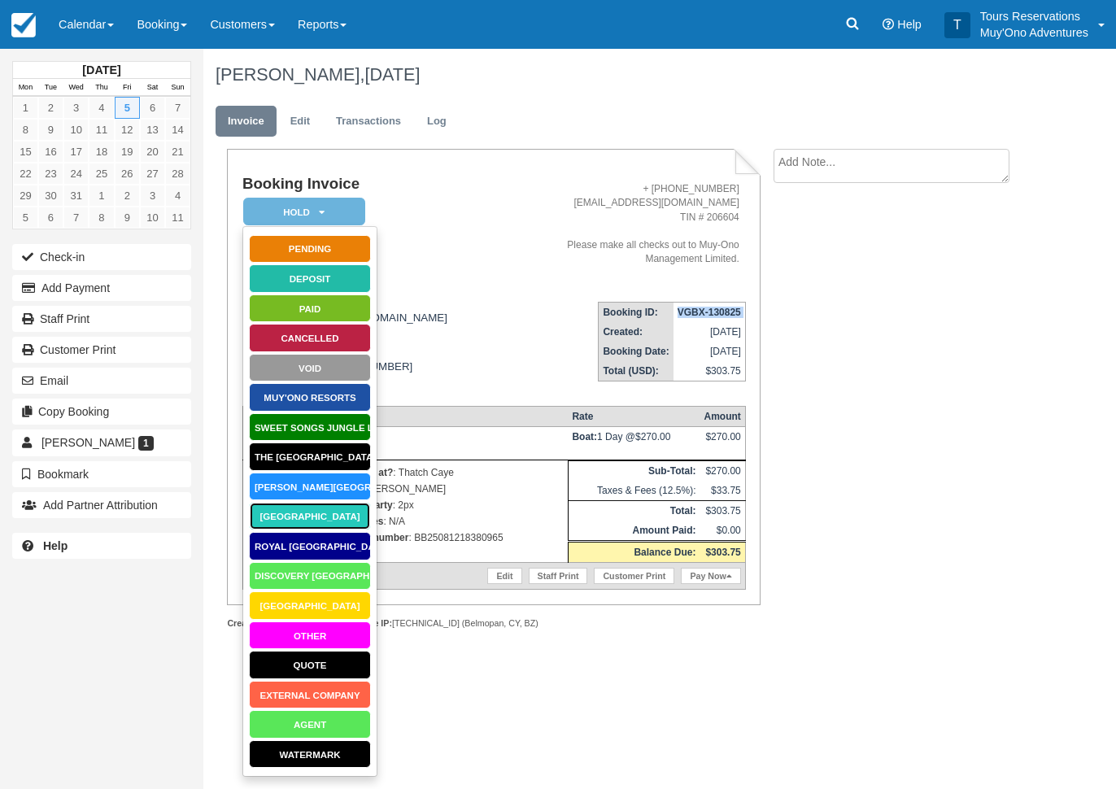
click at [326, 510] on link "[GEOGRAPHIC_DATA]" at bounding box center [310, 516] width 122 height 28
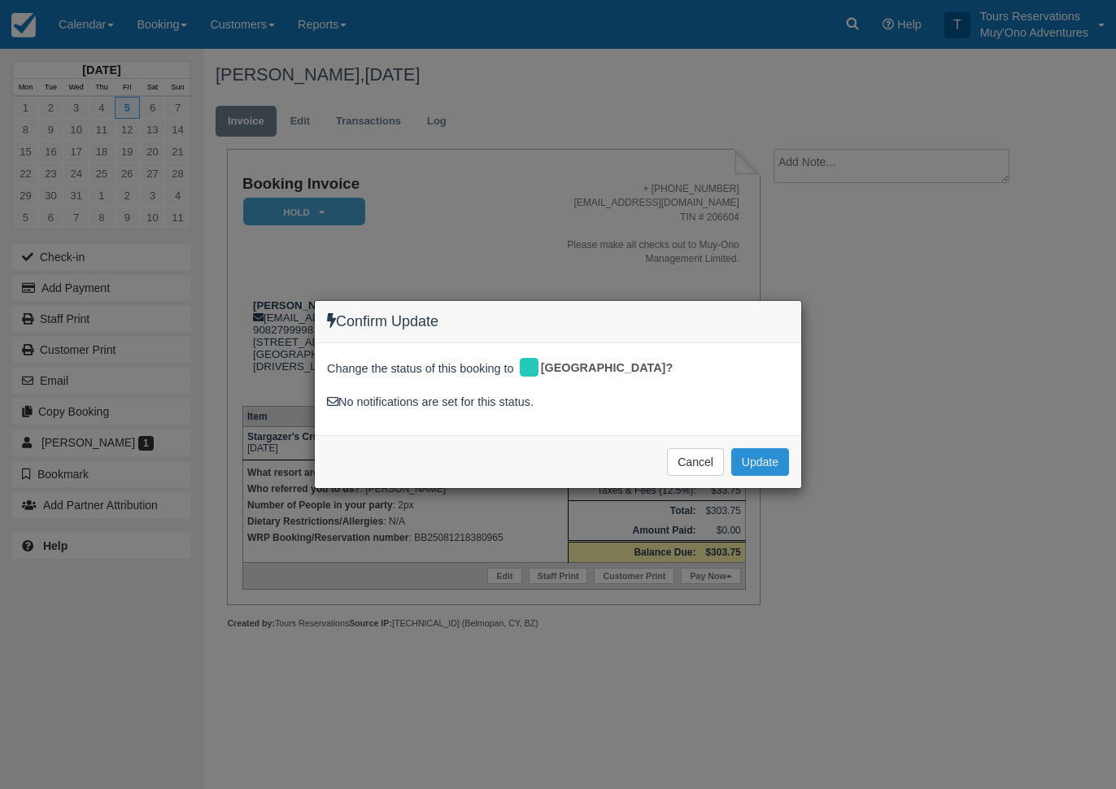
click at [768, 456] on button "Update" at bounding box center [761, 462] width 58 height 28
